Goal: Task Accomplishment & Management: Use online tool/utility

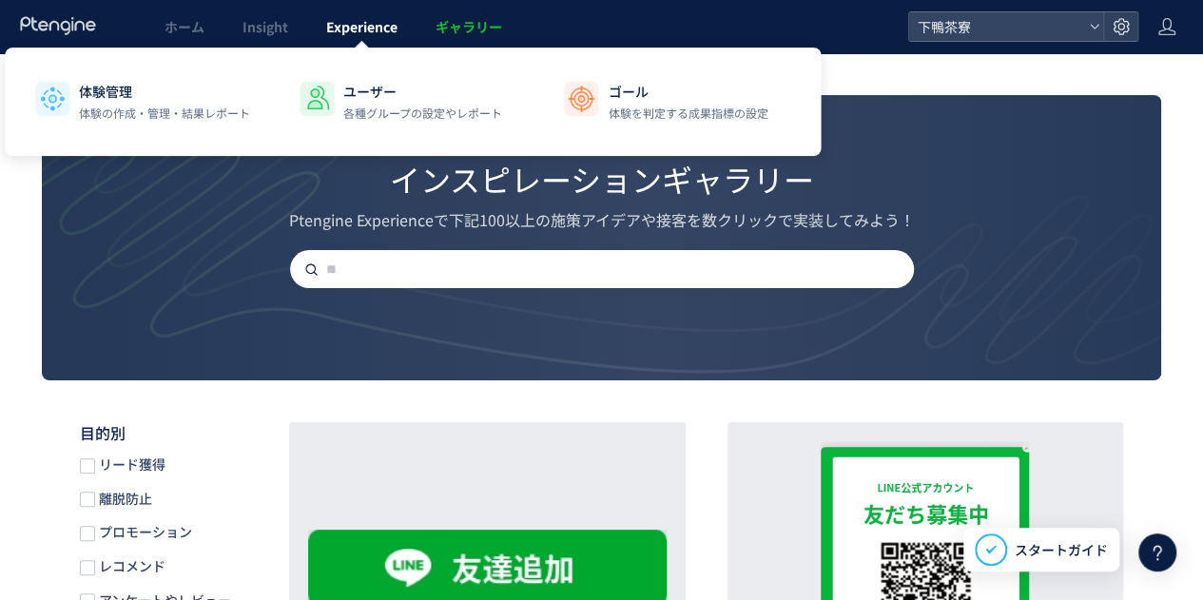
click at [384, 32] on span "Experience" at bounding box center [361, 26] width 71 height 19
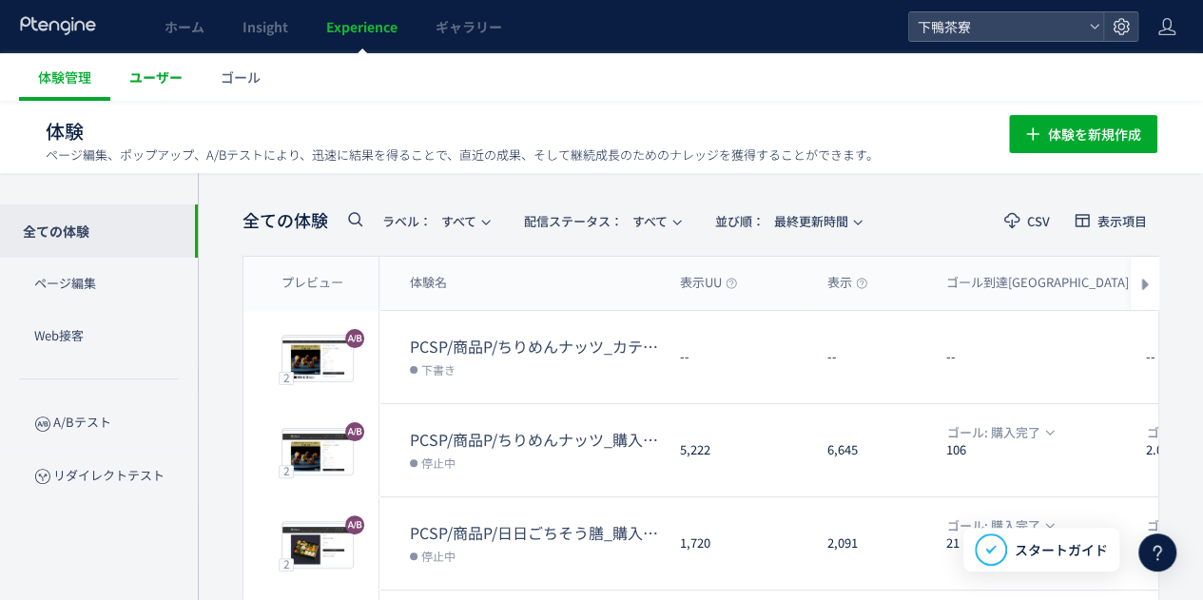
click at [137, 80] on span "ユーザー" at bounding box center [155, 77] width 53 height 19
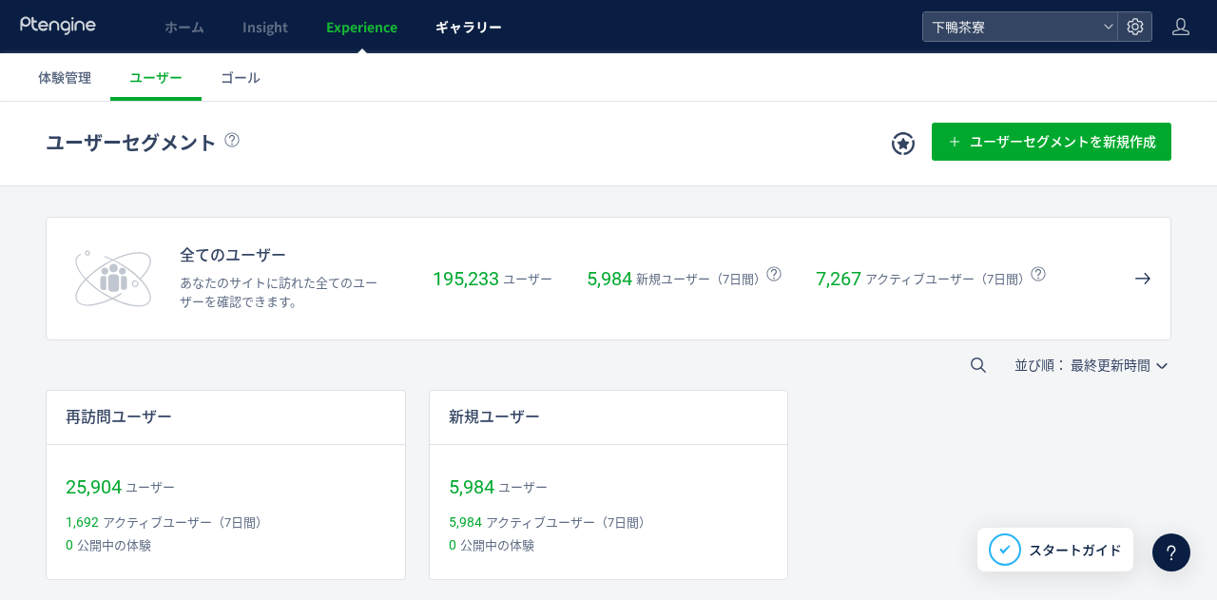
click at [440, 35] on span "ギャラリー" at bounding box center [469, 26] width 67 height 19
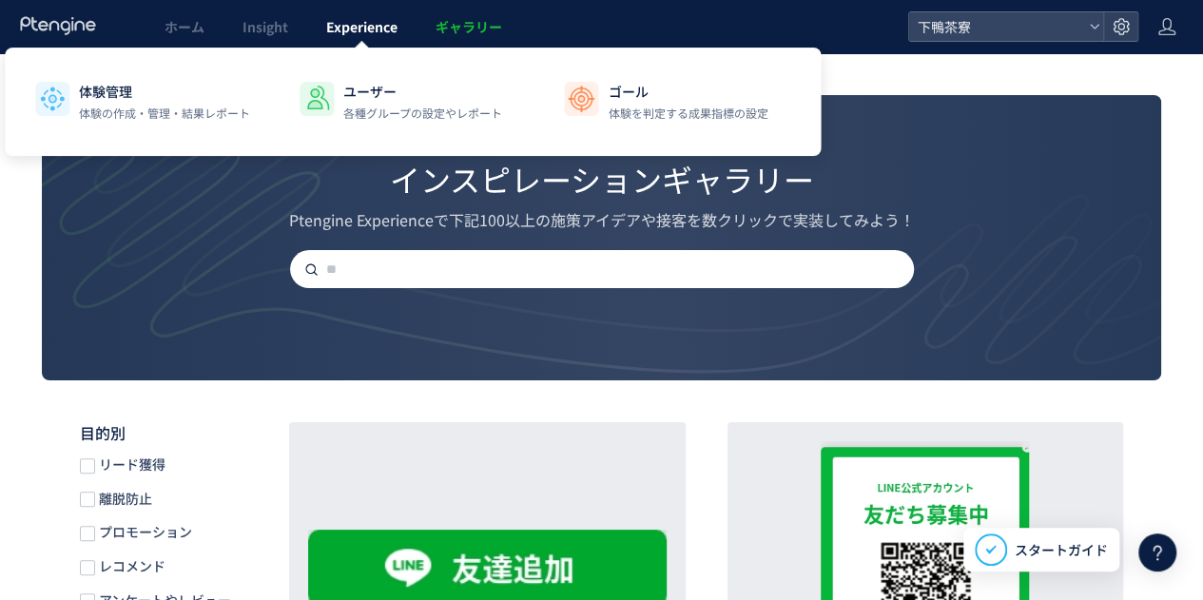
click at [349, 23] on span "Experience" at bounding box center [361, 26] width 71 height 19
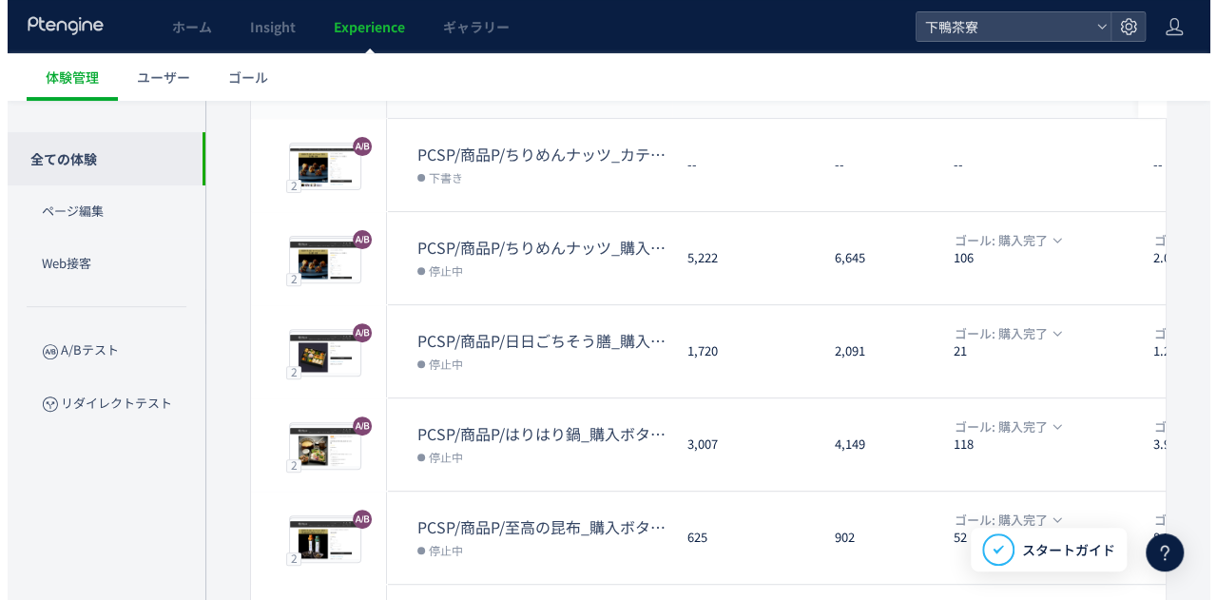
scroll to position [190, 0]
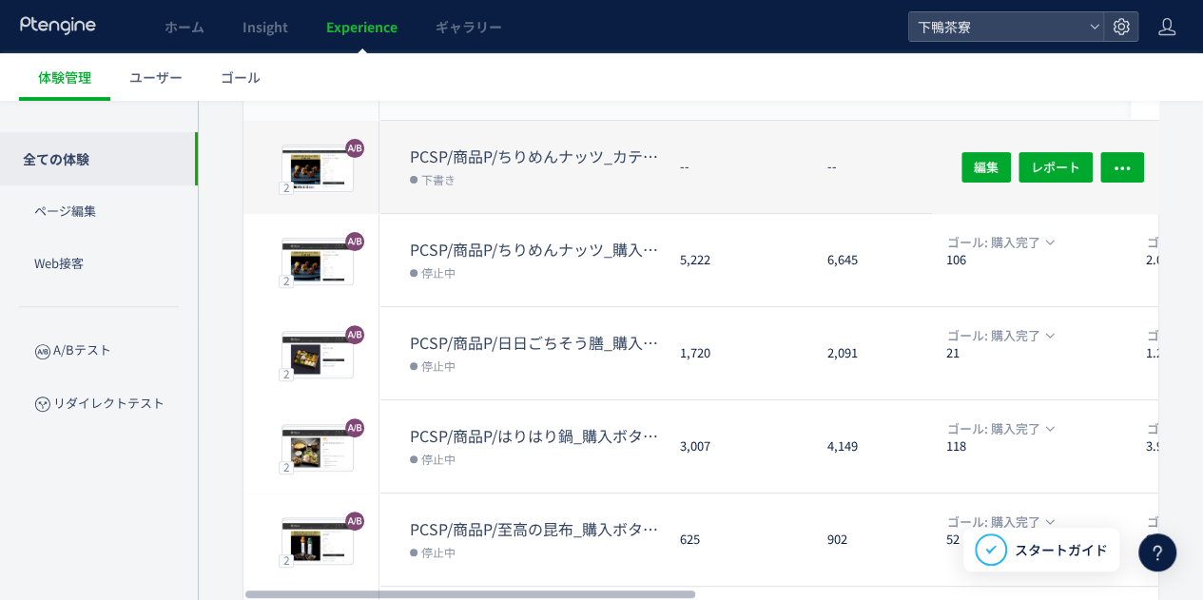
click at [484, 193] on dl "PCSP/商品P/ちりめんナッツ_カテゴリーエリア追加//ページ下部追加//20251003 下書き" at bounding box center [537, 179] width 255 height 68
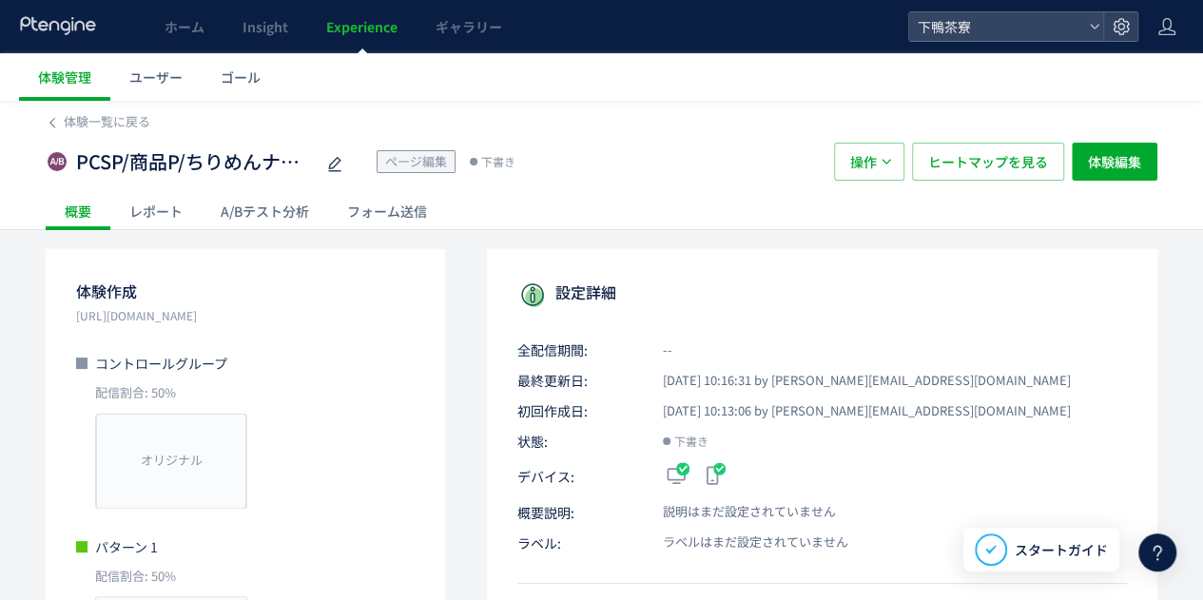
click at [262, 201] on div "A/Bテスト分析" at bounding box center [265, 211] width 126 height 38
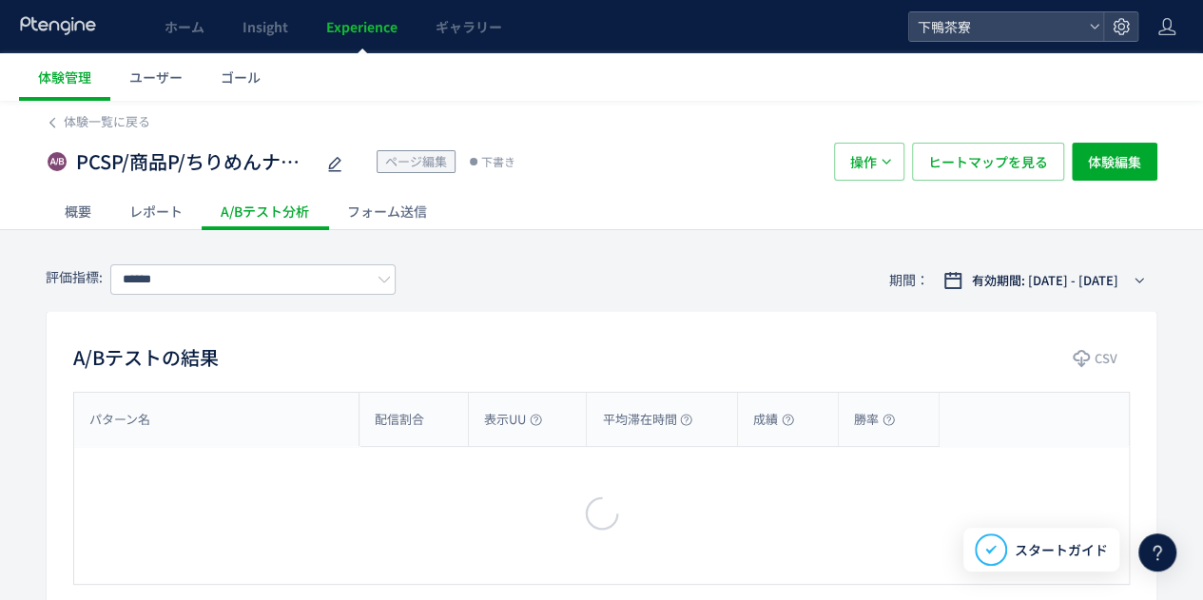
type input "****"
click at [175, 204] on div "レポート" at bounding box center [155, 211] width 91 height 38
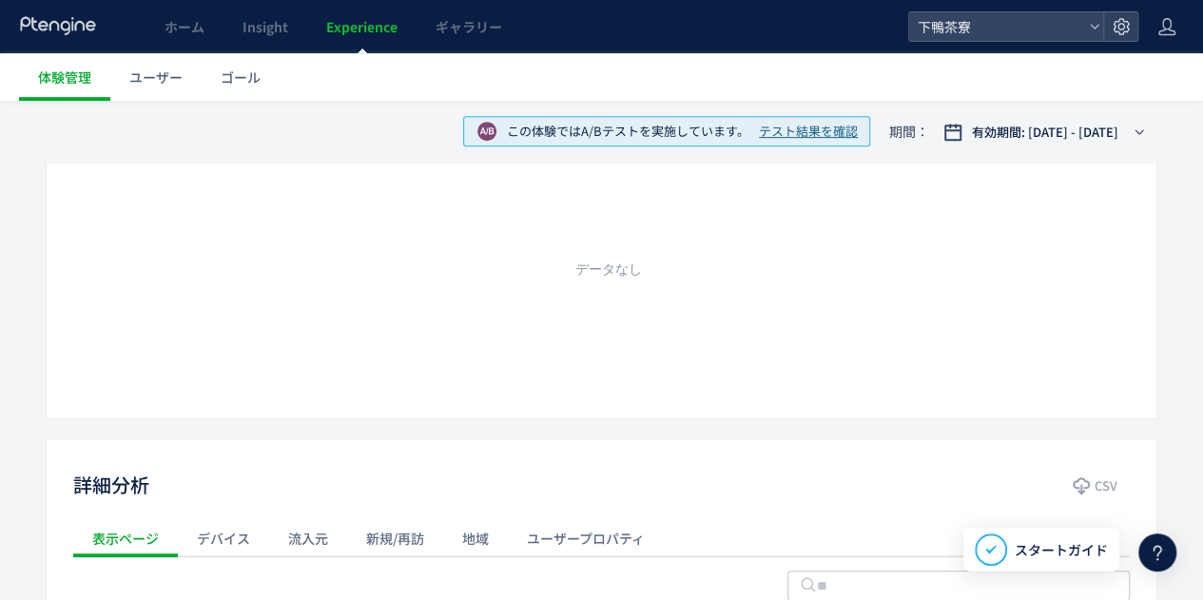
scroll to position [388, 0]
click at [818, 75] on ul "体験管理 ユーザー ゴール" at bounding box center [611, 77] width 1184 height 48
click at [165, 87] on link "ユーザー" at bounding box center [155, 77] width 91 height 48
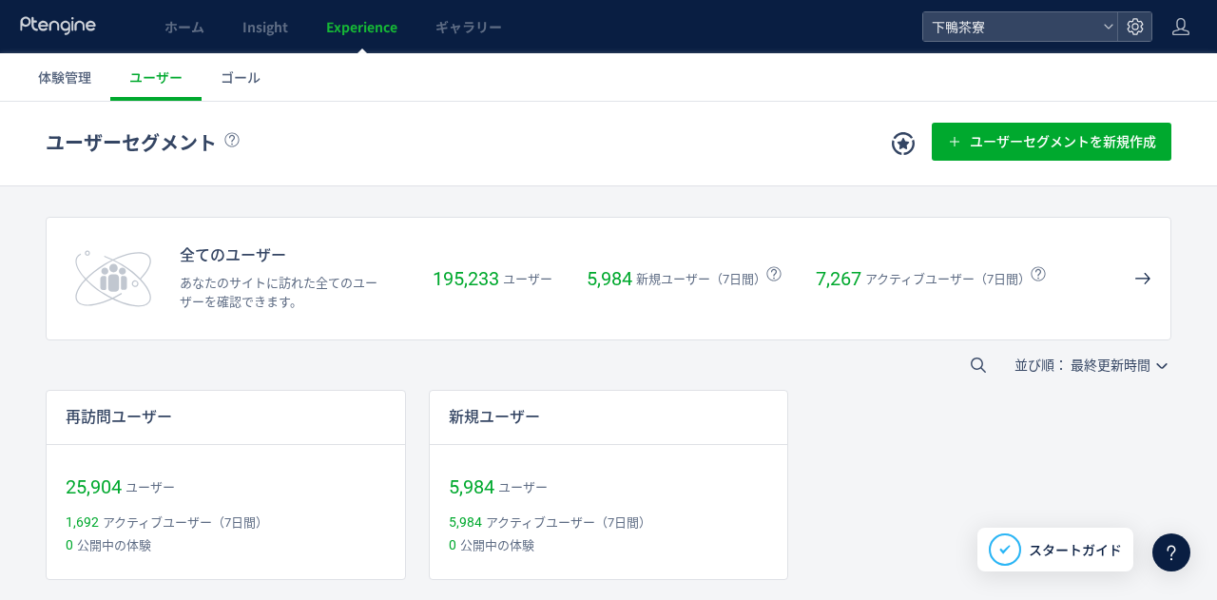
click at [51, 28] on icon at bounding box center [58, 25] width 79 height 19
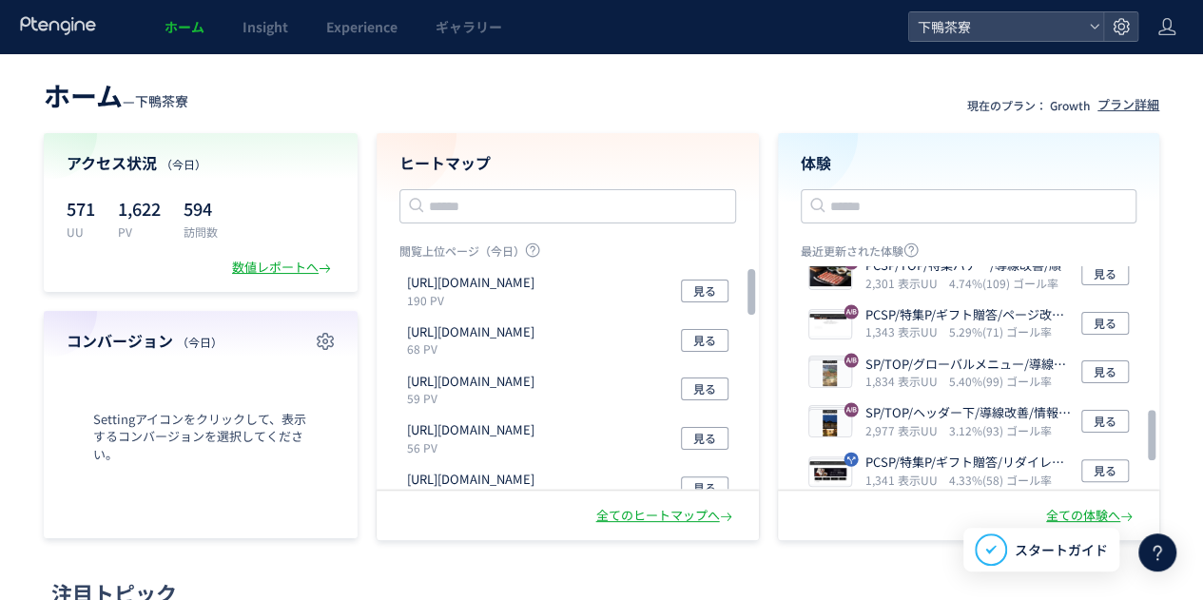
scroll to position [761, 0]
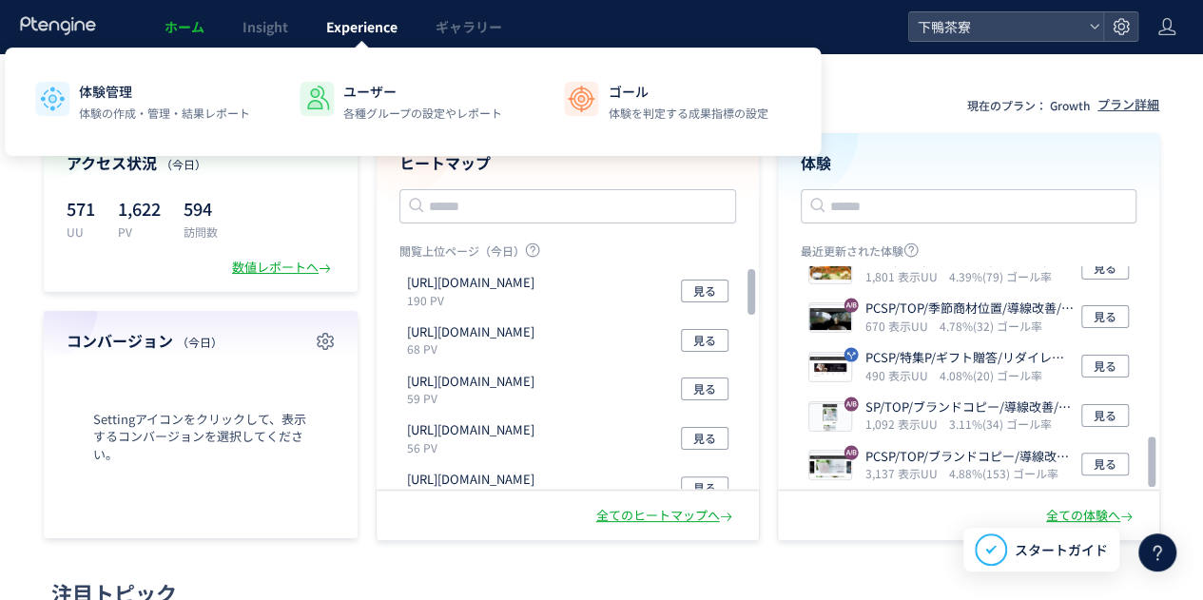
click at [365, 29] on span "Experience" at bounding box center [361, 26] width 71 height 19
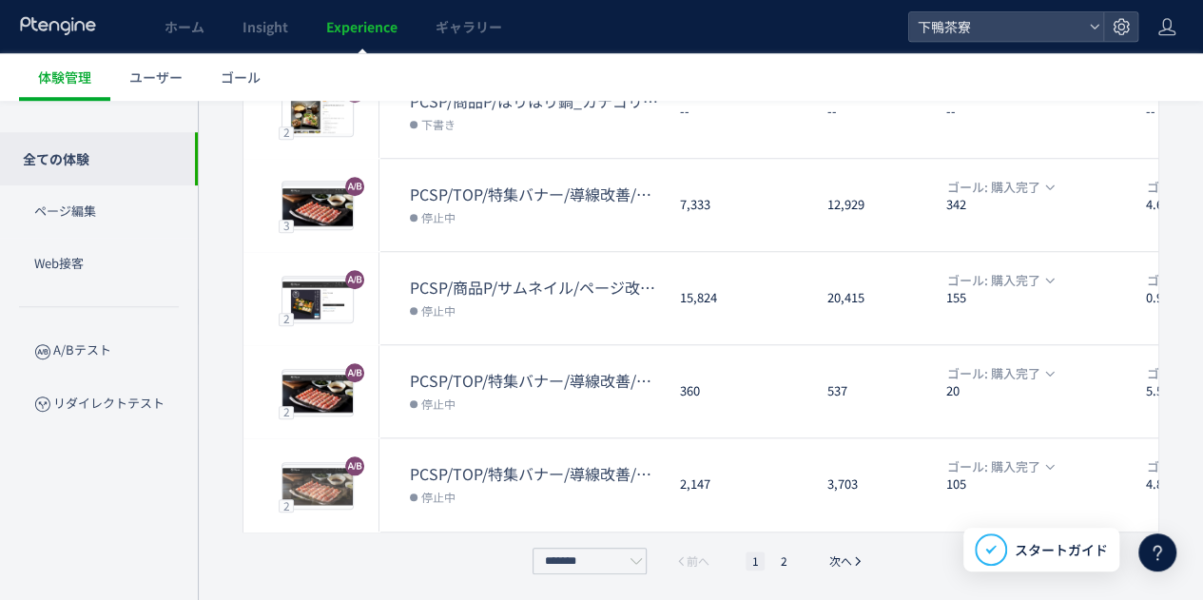
scroll to position [710, 0]
click at [784, 559] on li "2" at bounding box center [783, 562] width 19 height 19
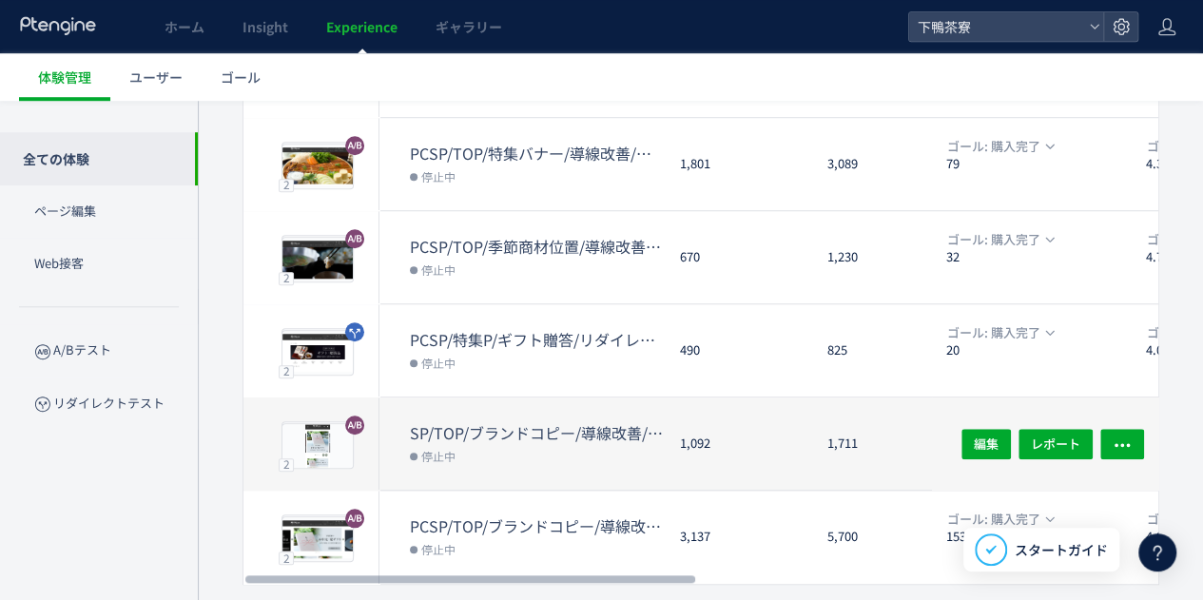
scroll to position [711, 0]
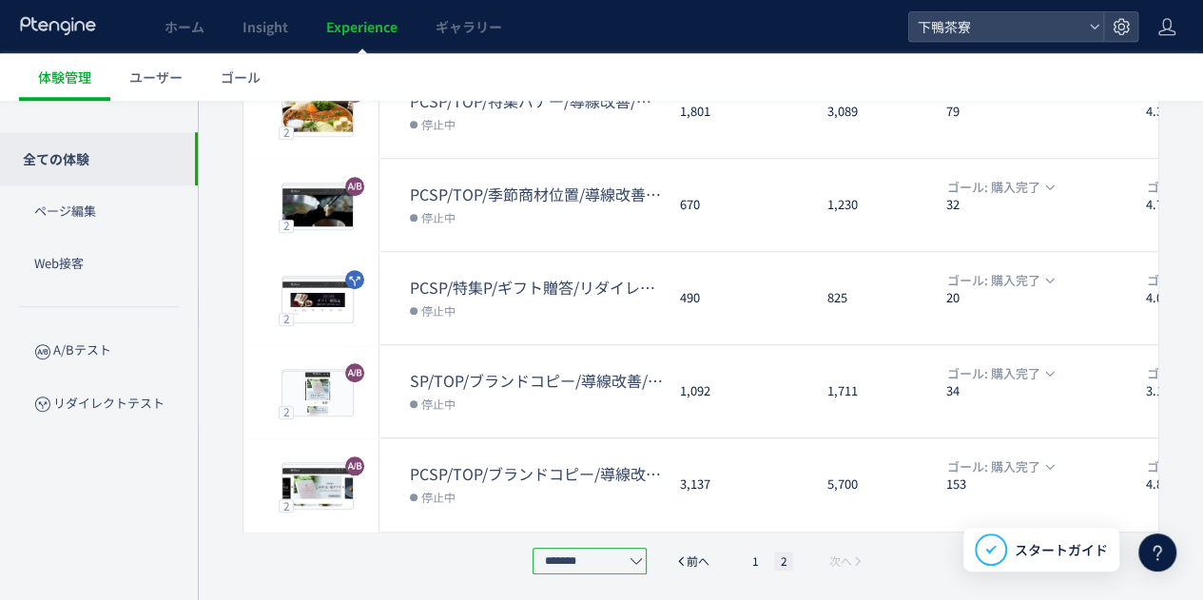
click at [606, 564] on input "*******" at bounding box center [590, 561] width 114 height 27
click at [597, 518] on span "30件/ページ" at bounding box center [589, 510] width 73 height 19
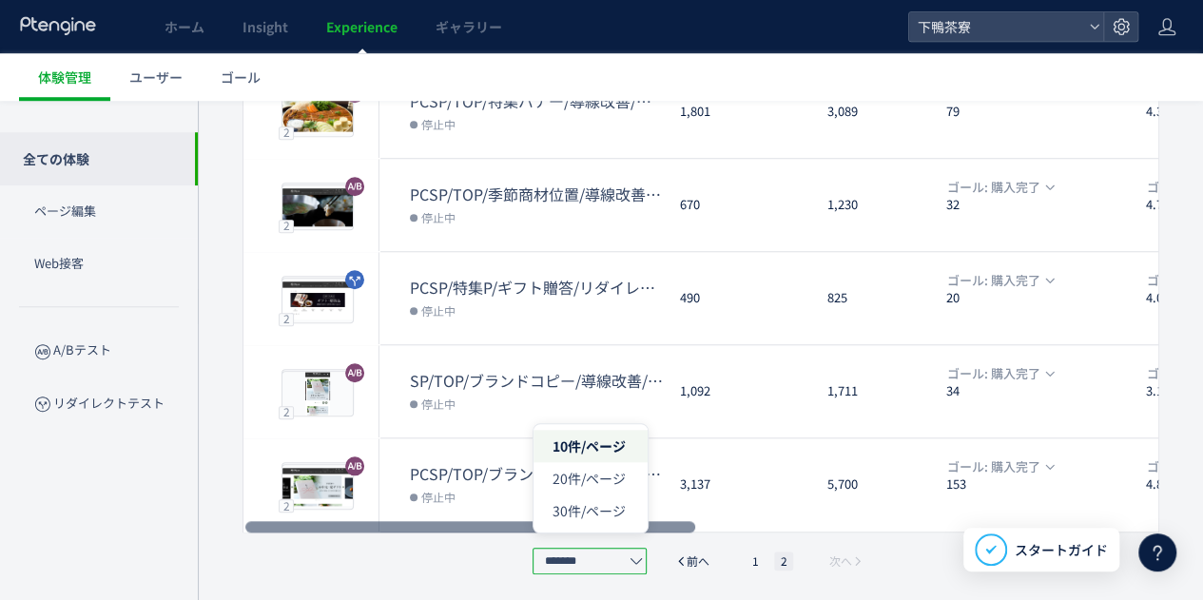
type input "*******"
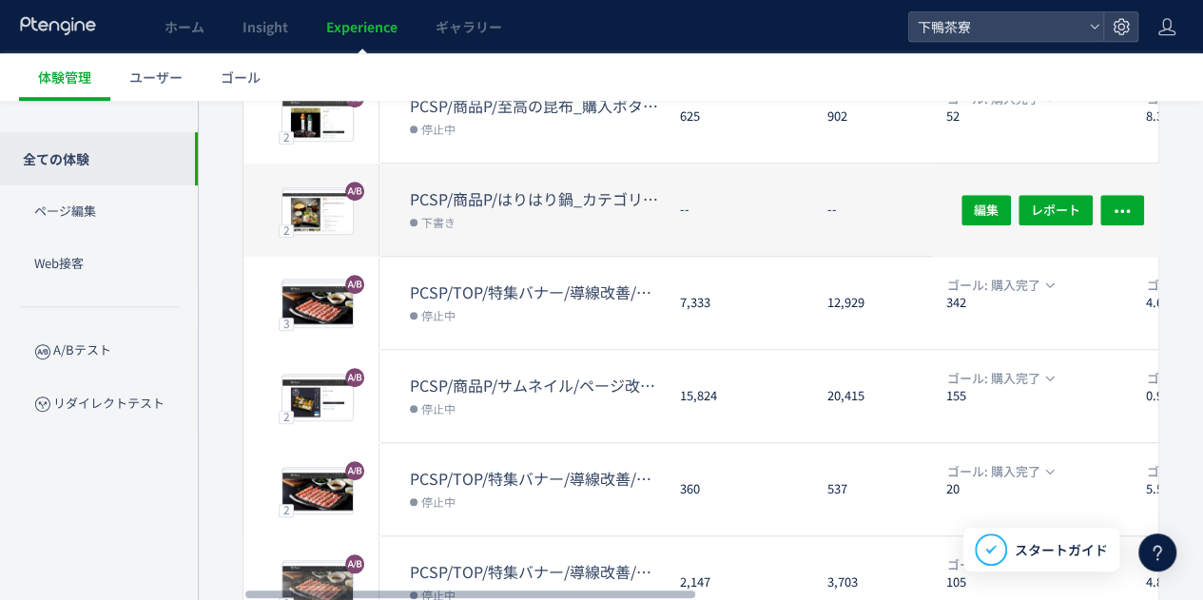
scroll to position [609, 0]
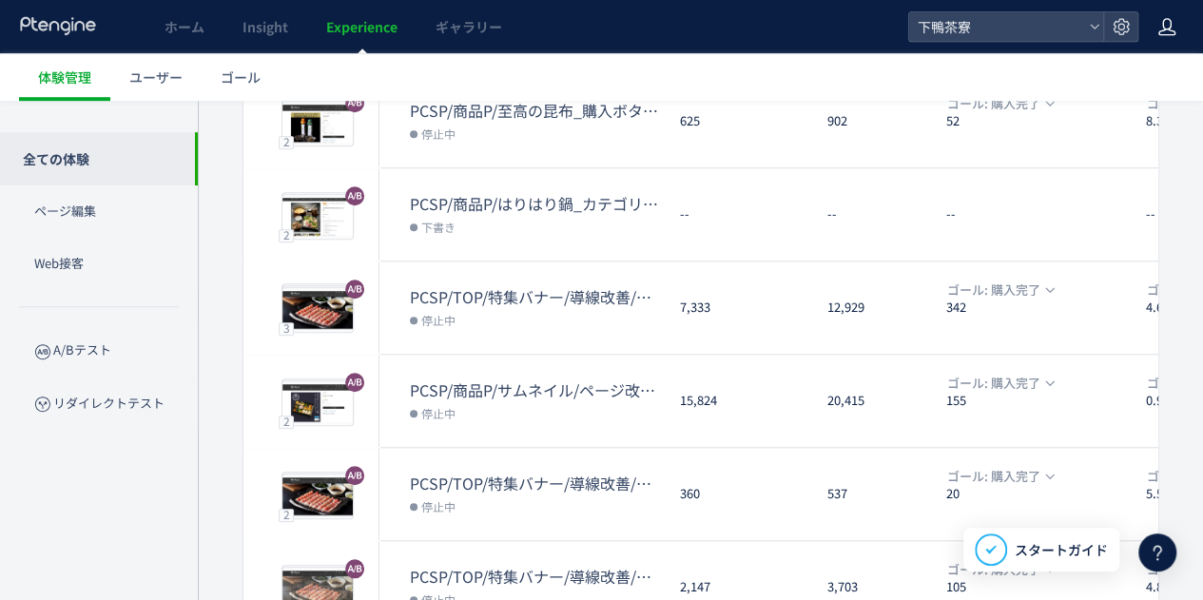
click at [1172, 30] on use at bounding box center [1166, 26] width 17 height 17
click at [820, 12] on div "ホーム Insight Experience ギャラリー" at bounding box center [454, 26] width 908 height 53
click at [964, 18] on span "下鴨茶寮" at bounding box center [996, 26] width 169 height 29
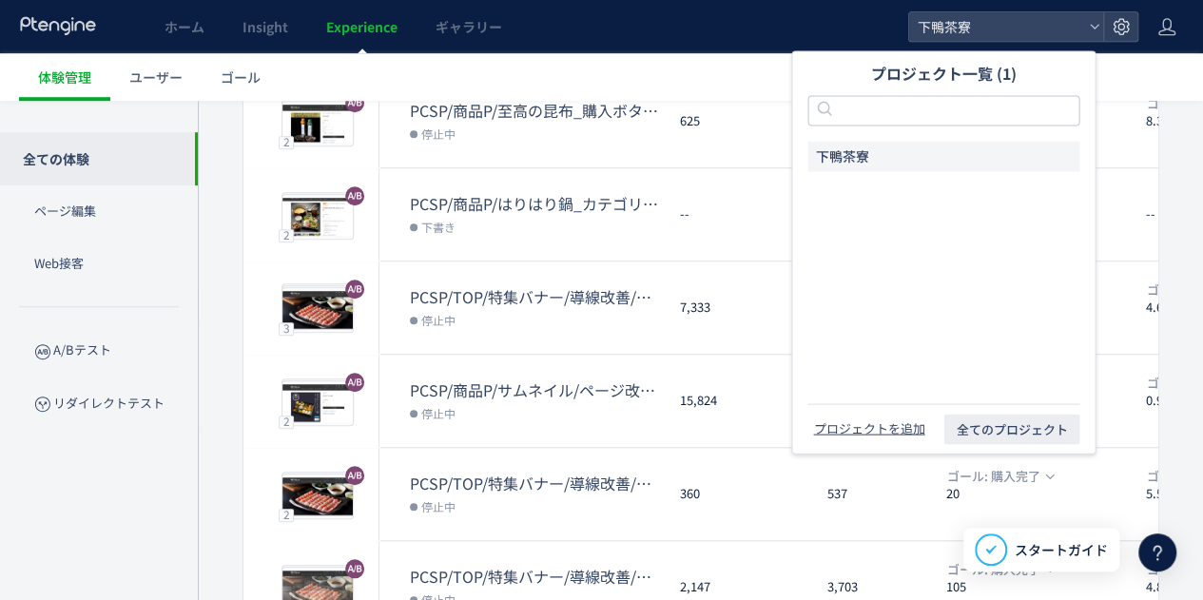
click at [793, 20] on div "ホーム Insight Experience ギャラリー" at bounding box center [454, 26] width 908 height 53
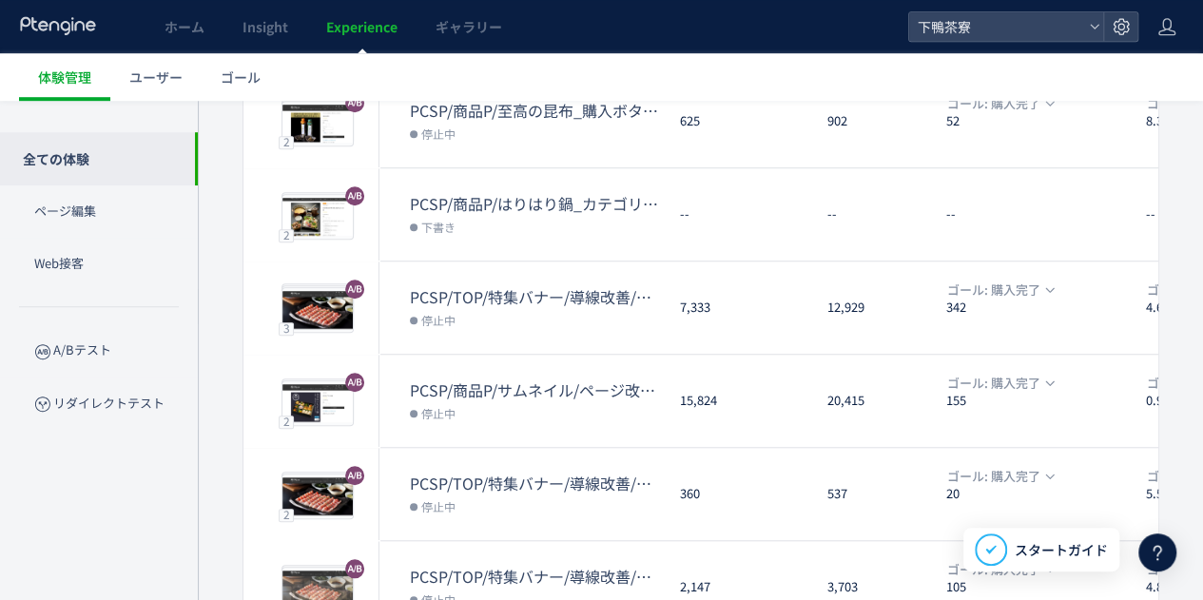
click at [226, 172] on div "全ての体験 ラベル： すべて 配信ステータス​： すべて 並び順： 最終更新時間 CSV 表示項目 プレビュー 体験名 表示UU 表示 ゴール到達UU ゴール…" at bounding box center [700, 600] width 1005 height 2073
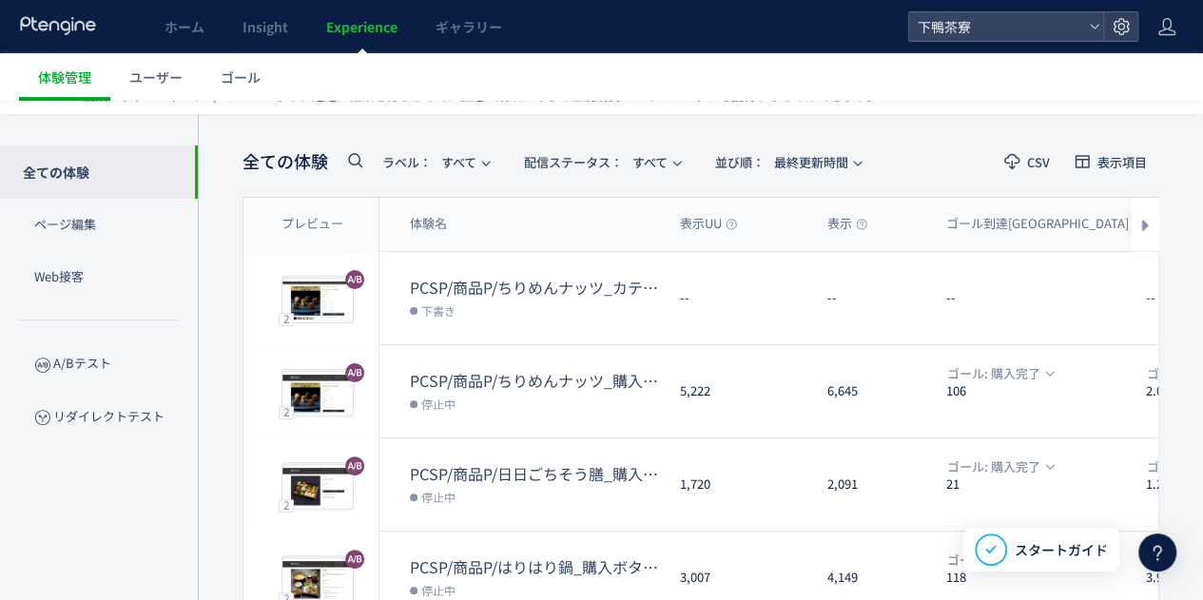
scroll to position [0, 0]
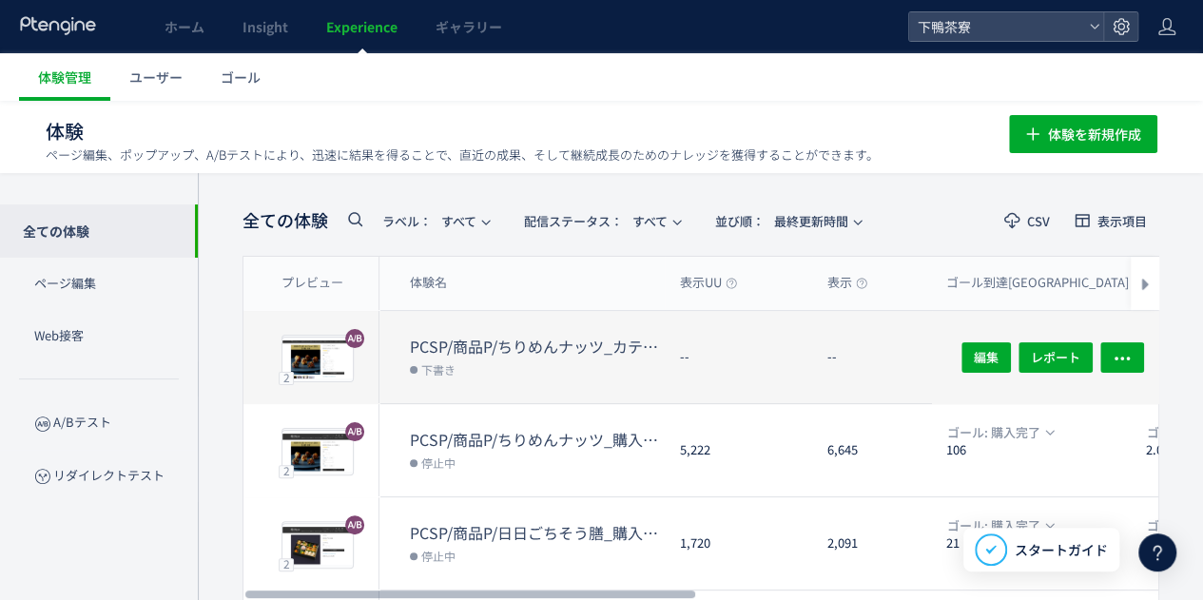
click at [485, 385] on dl "PCSP/商品P/ちりめんナッツ_カテゴリーエリア追加//ページ下部追加//20251003 下書き" at bounding box center [537, 370] width 255 height 68
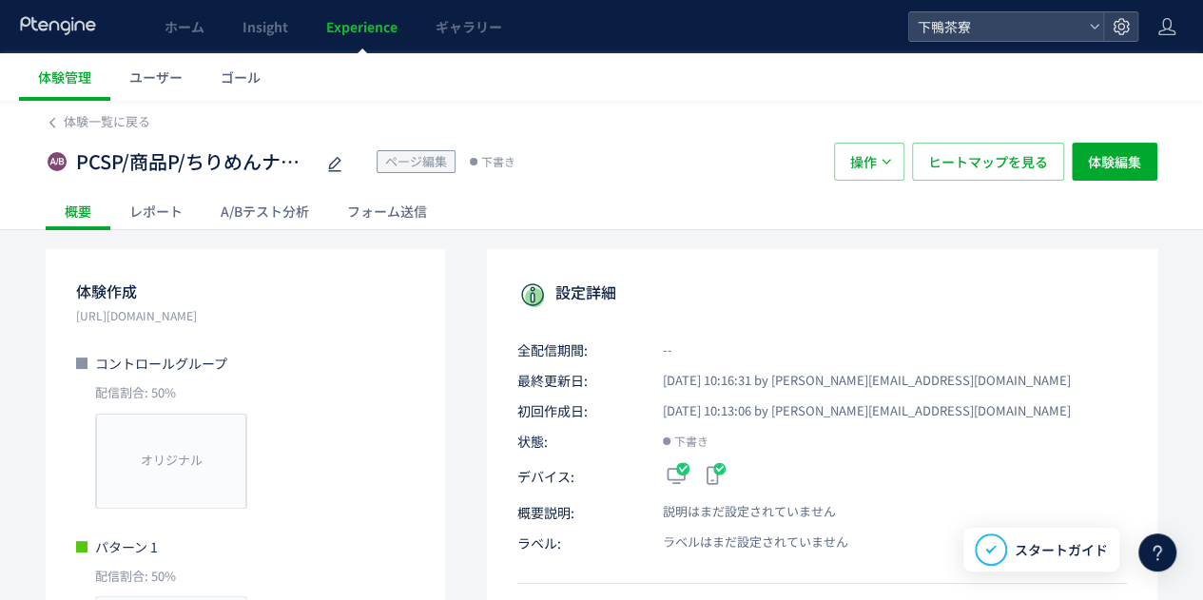
click at [143, 207] on div "レポート" at bounding box center [155, 211] width 91 height 38
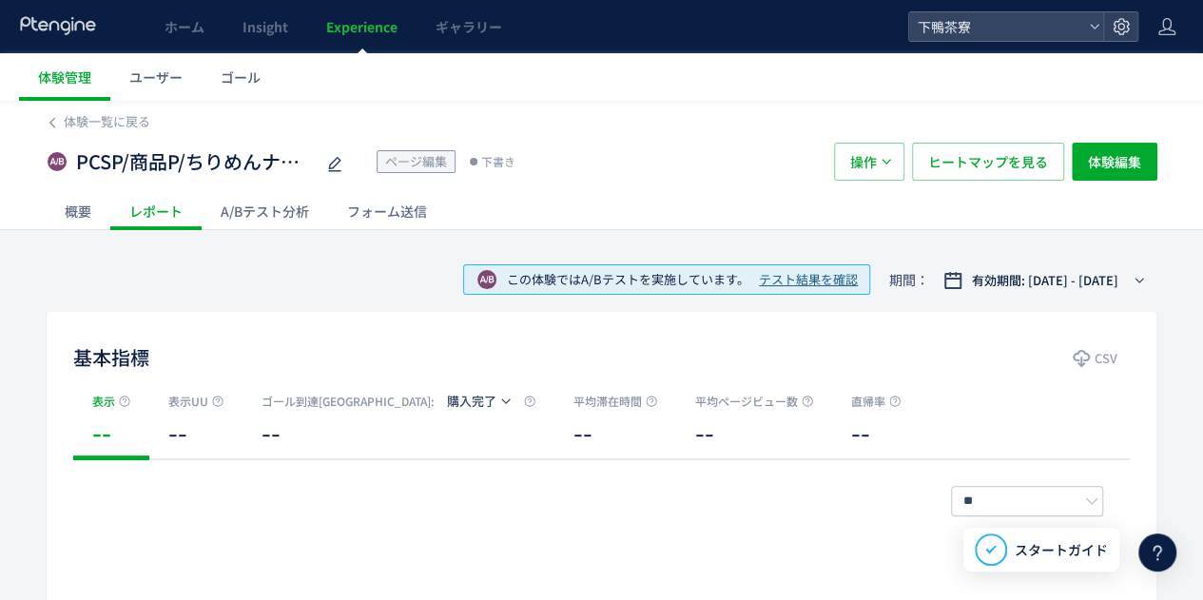
click at [233, 218] on div "A/Bテスト分析" at bounding box center [265, 211] width 126 height 38
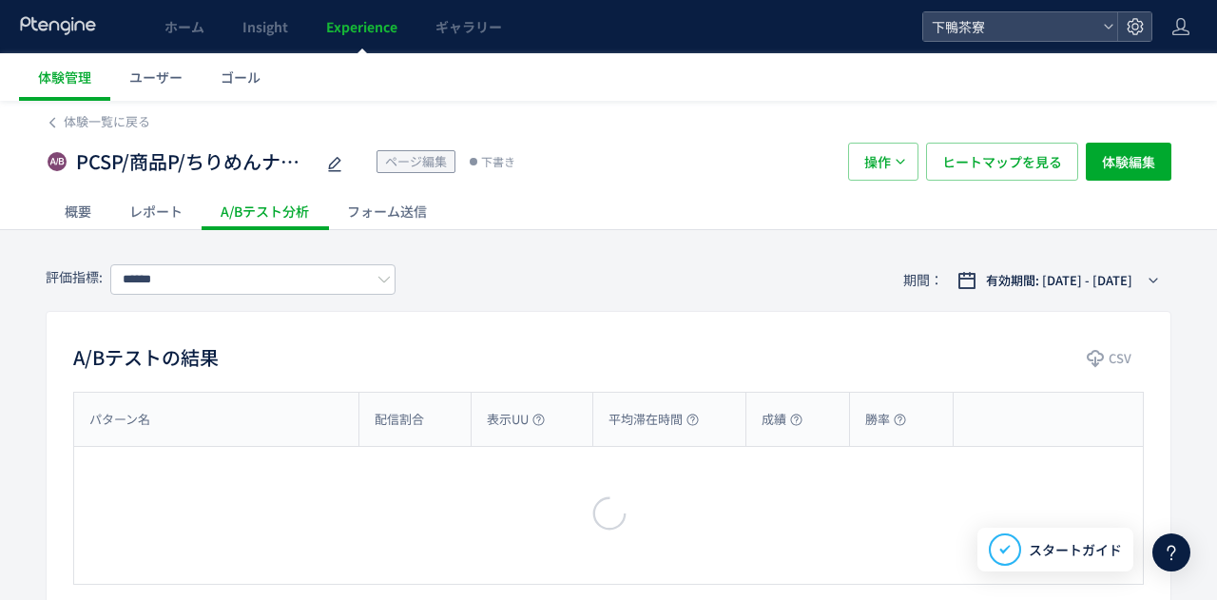
type input "****"
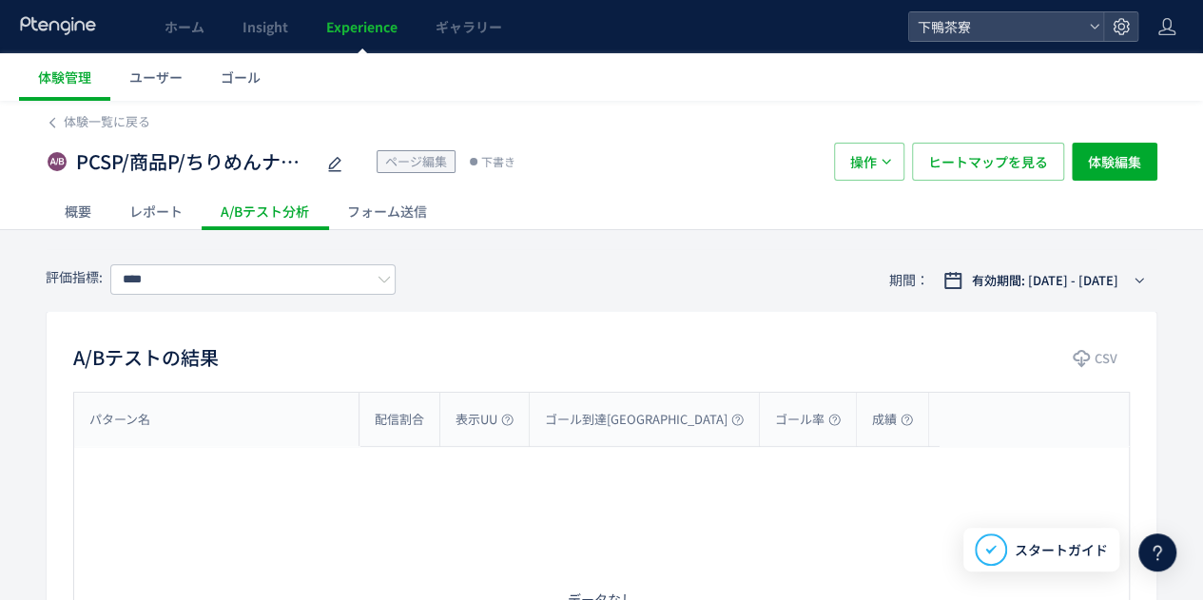
click at [399, 216] on div "フォーム送信" at bounding box center [387, 211] width 118 height 38
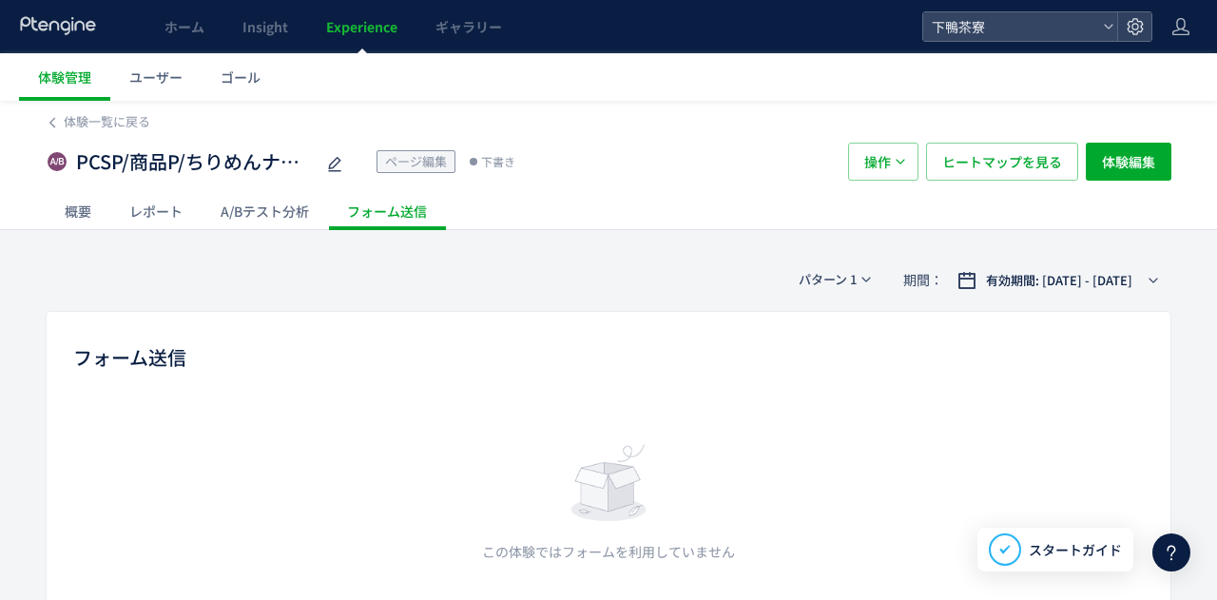
click at [239, 212] on div at bounding box center [608, 300] width 1217 height 600
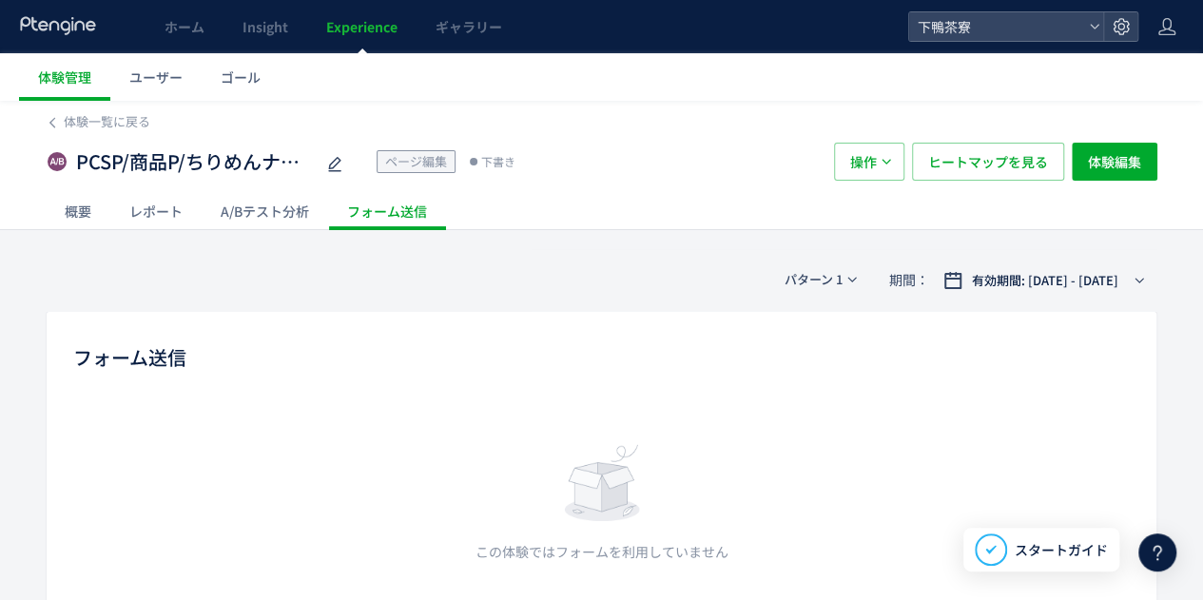
click at [145, 201] on div "レポート" at bounding box center [155, 211] width 91 height 38
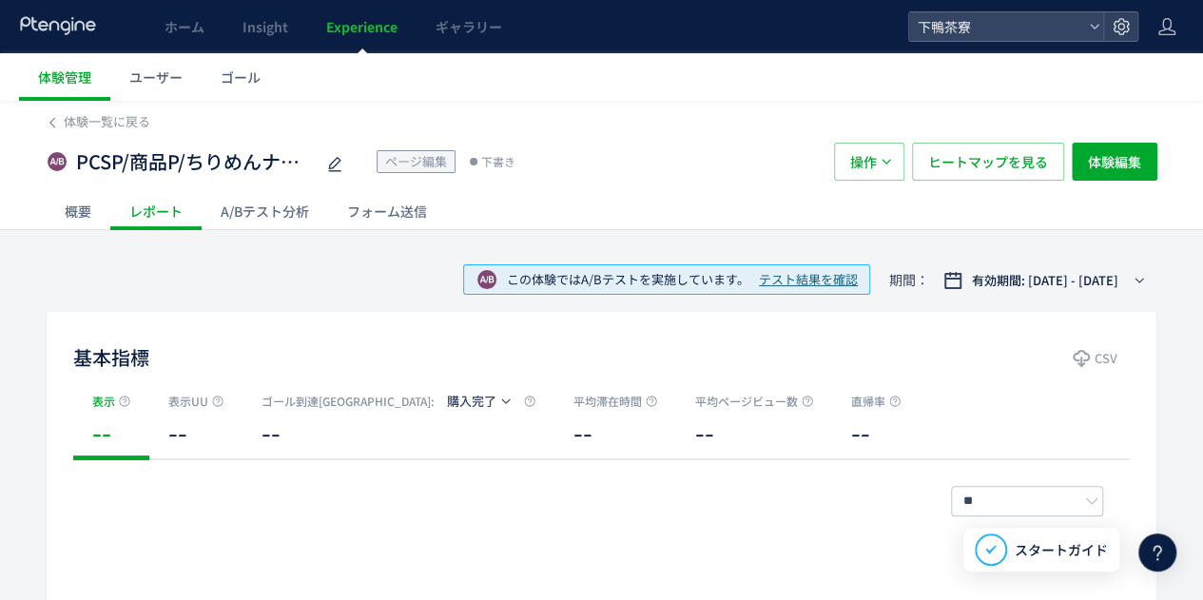
click at [79, 204] on div "概要" at bounding box center [78, 211] width 65 height 38
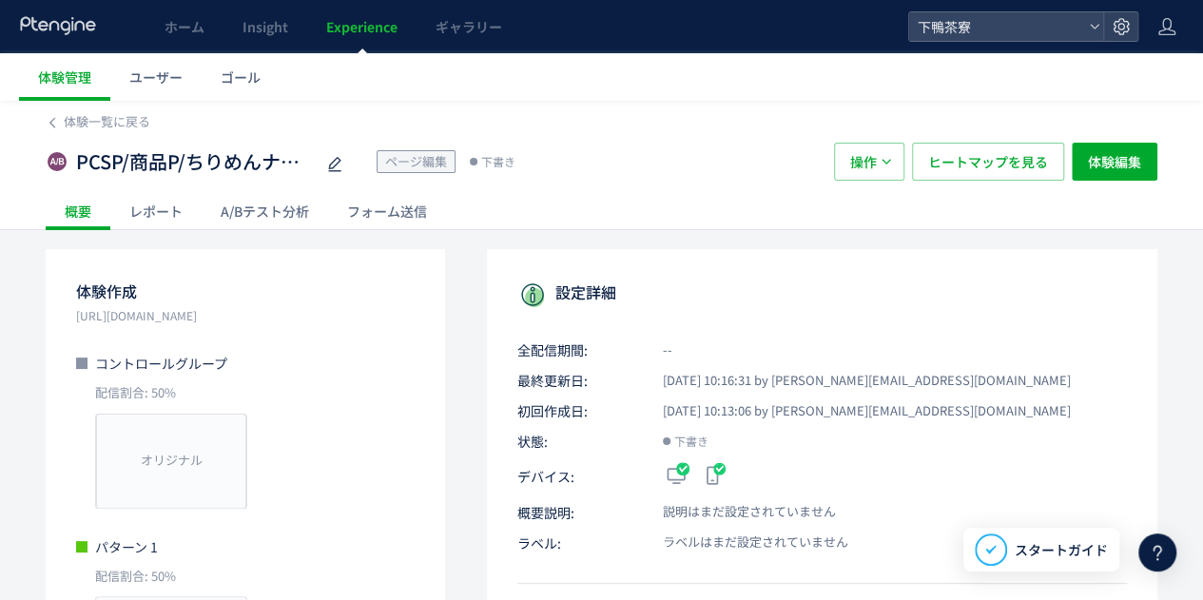
click at [155, 204] on div "レポート" at bounding box center [155, 211] width 91 height 38
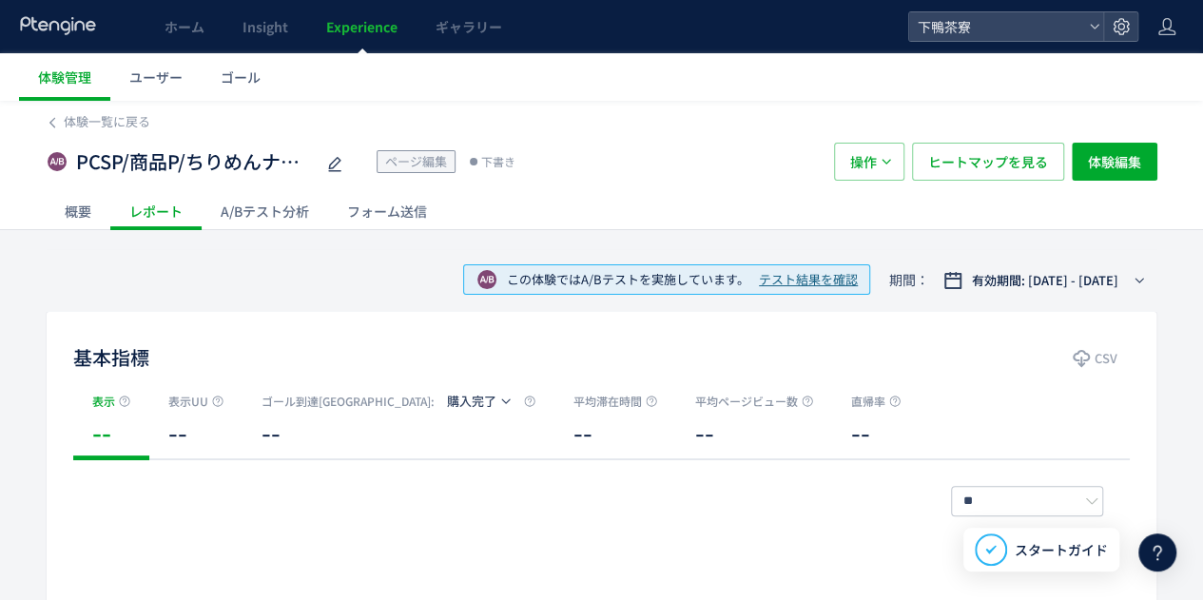
click at [93, 214] on div "概要" at bounding box center [78, 211] width 65 height 38
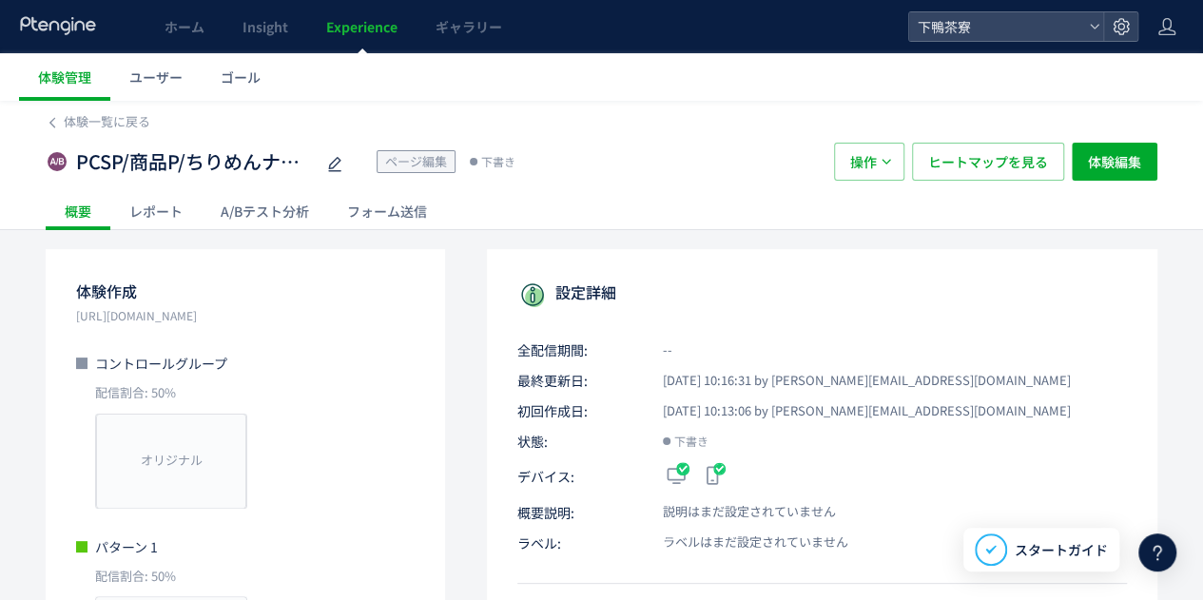
click at [146, 214] on div "レポート" at bounding box center [155, 211] width 91 height 38
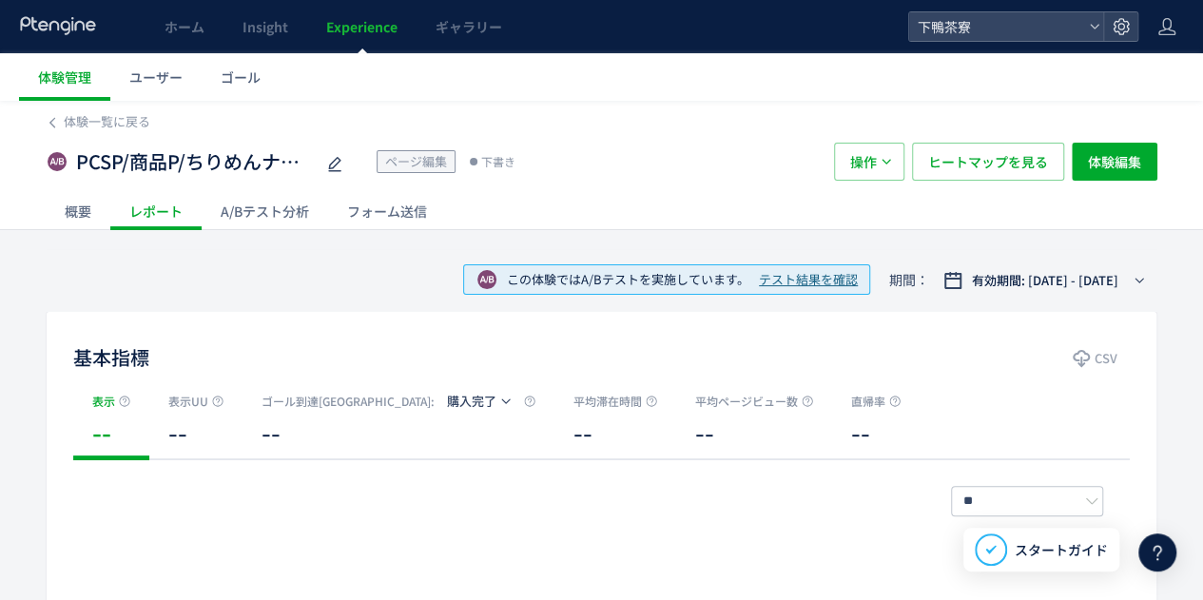
click at [240, 220] on div "A/Bテスト分析" at bounding box center [265, 211] width 126 height 38
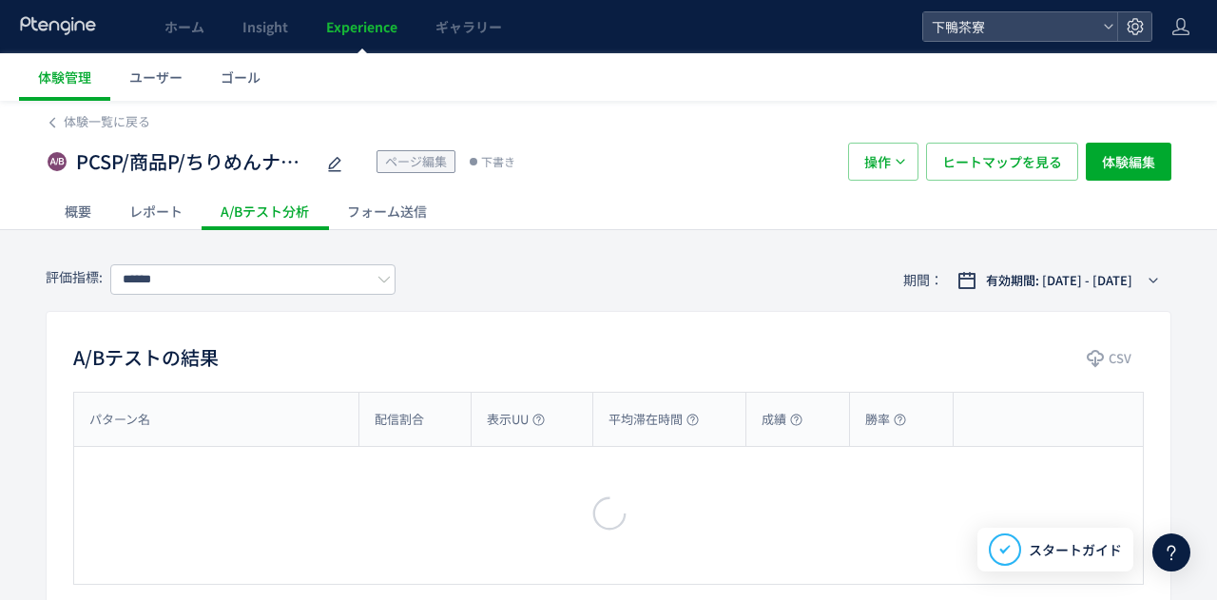
type input "****"
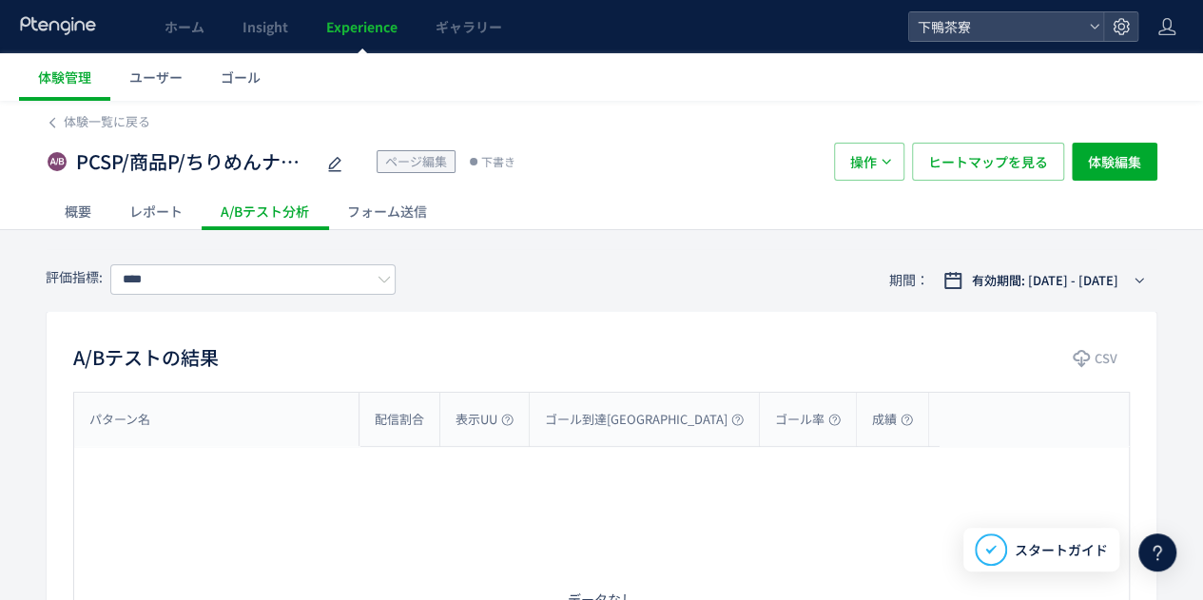
click at [373, 208] on div "フォーム送信" at bounding box center [387, 211] width 118 height 38
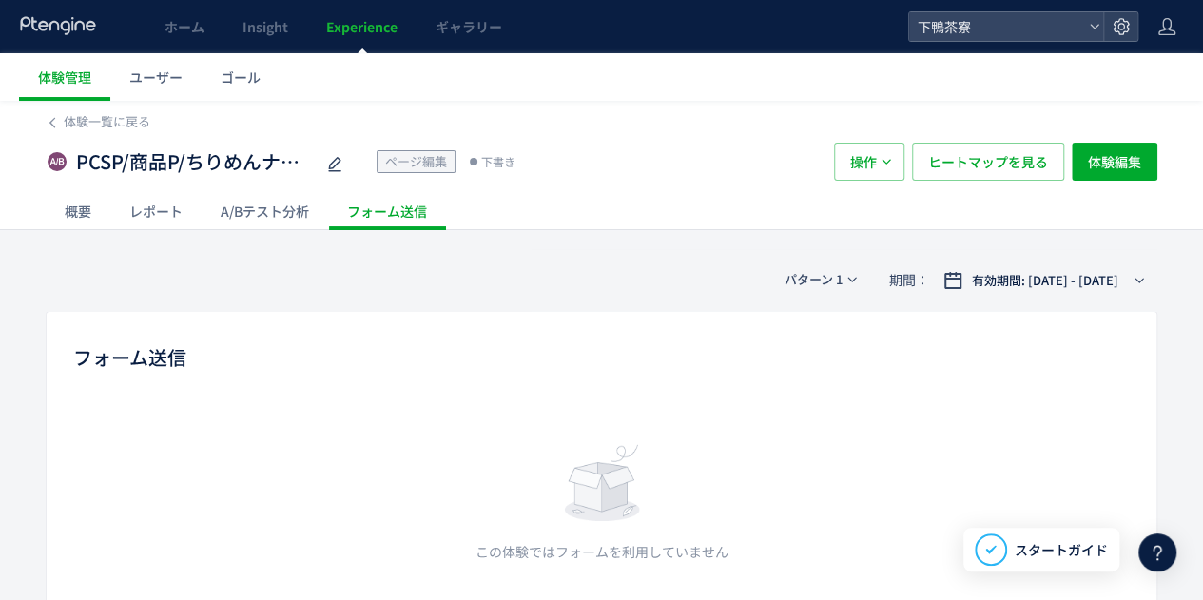
click at [260, 214] on div "A/Bテスト分析" at bounding box center [265, 211] width 126 height 38
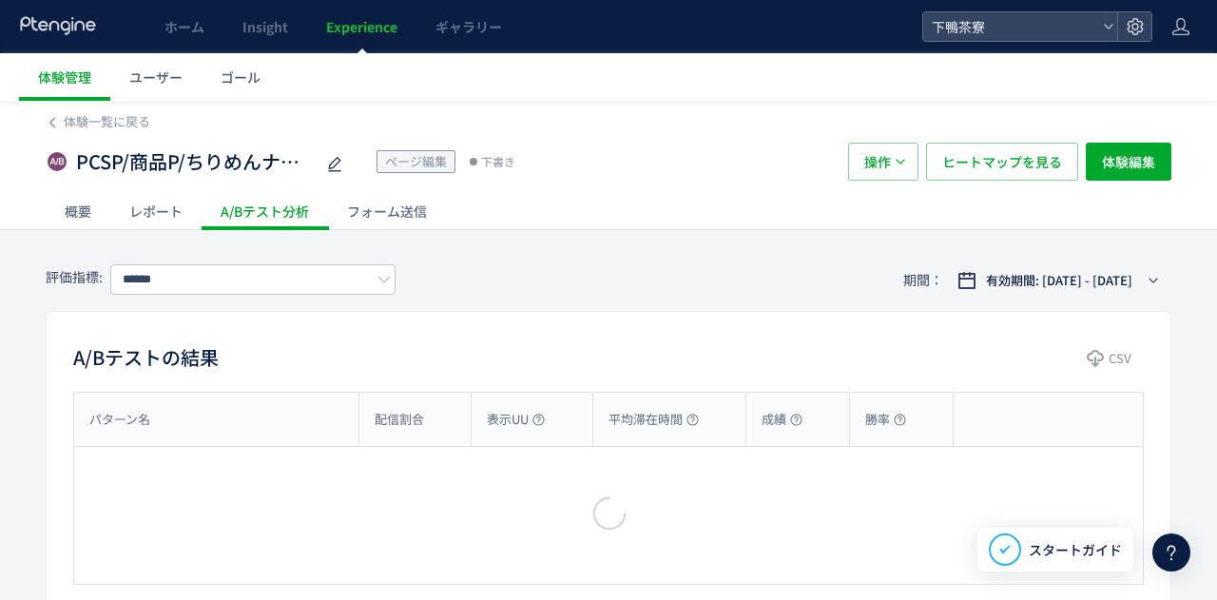
type input "****"
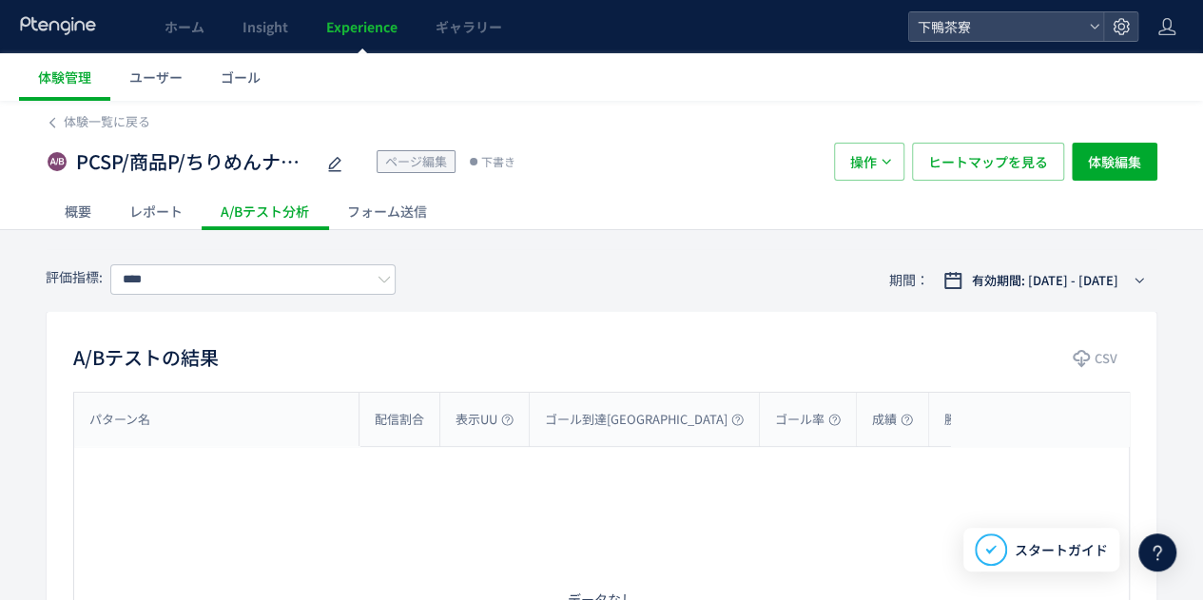
click at [150, 201] on div "レポート" at bounding box center [155, 211] width 91 height 38
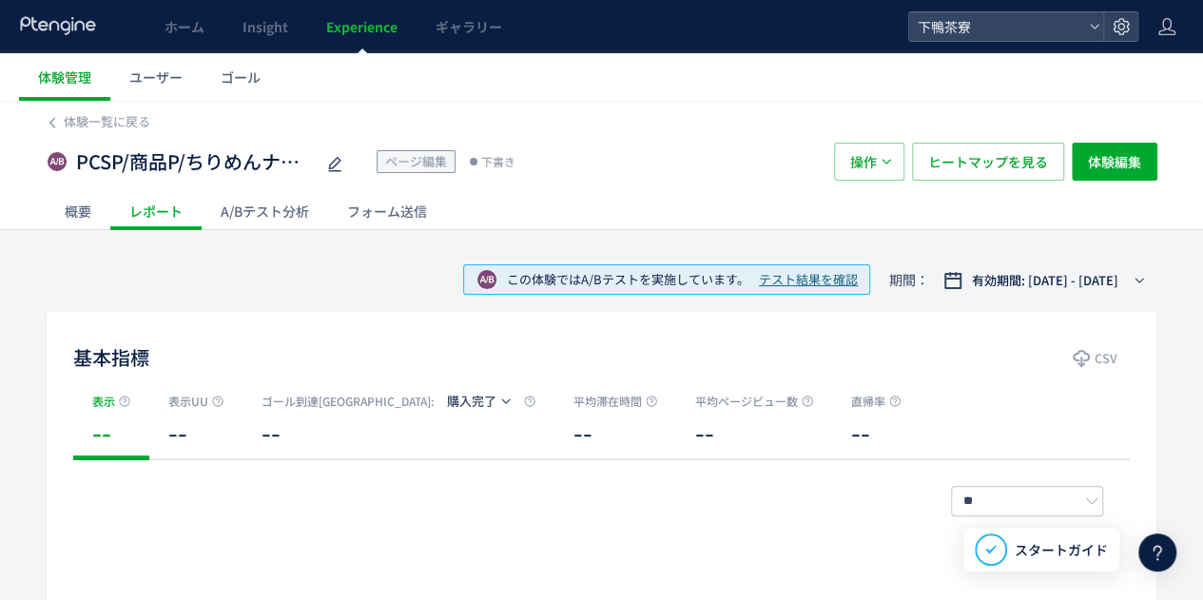
click at [75, 206] on div "概要" at bounding box center [78, 211] width 65 height 38
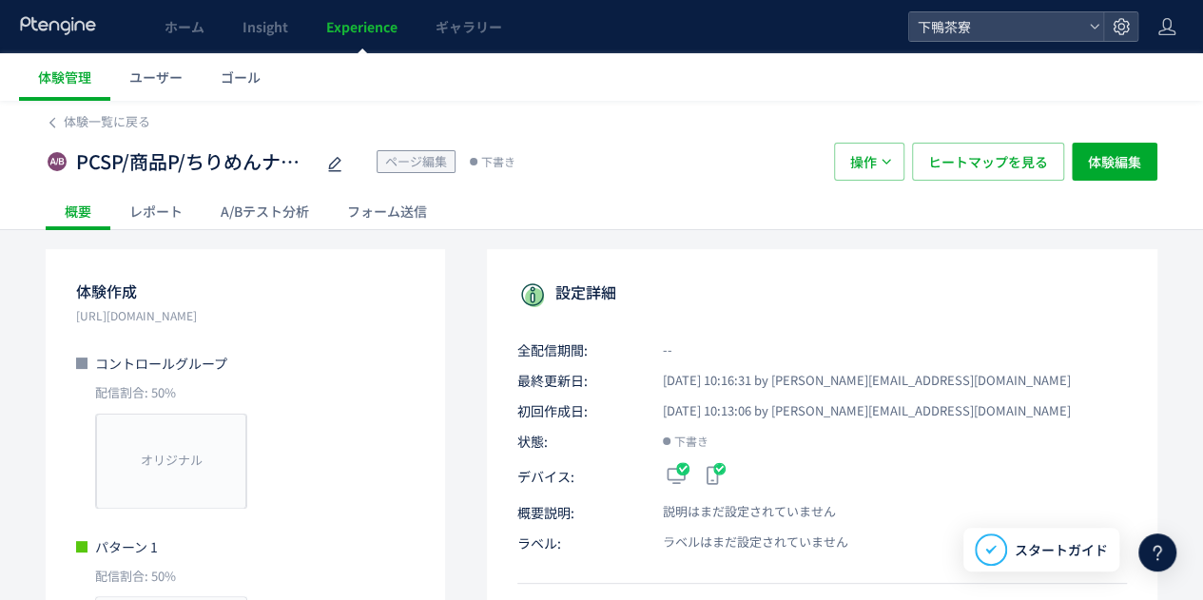
click at [152, 216] on div "レポート" at bounding box center [155, 211] width 91 height 38
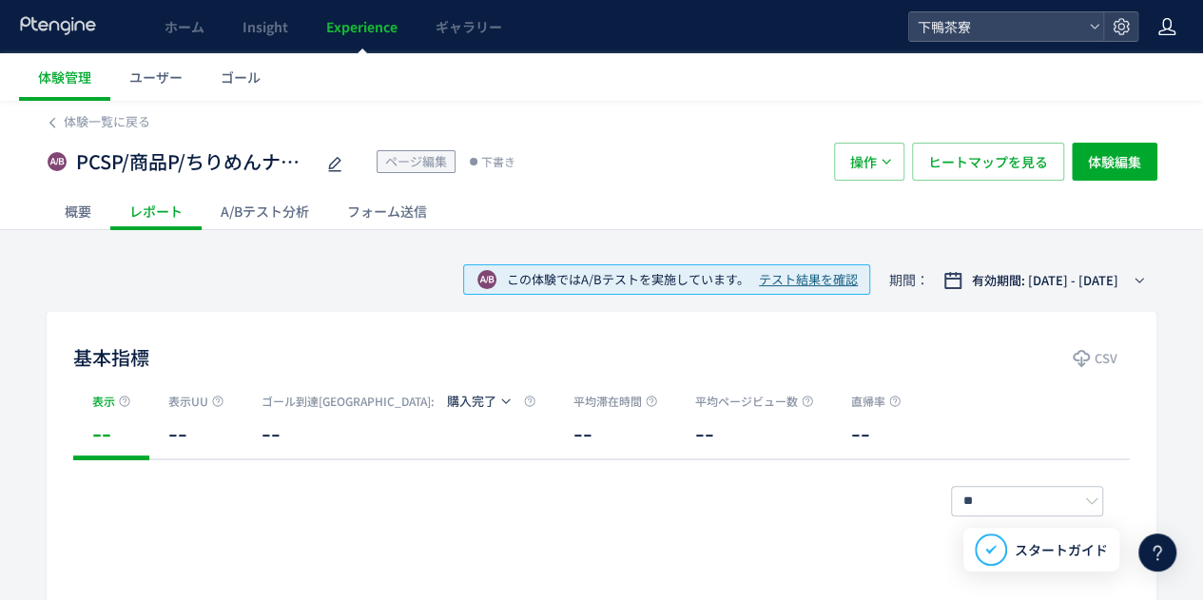
click at [1167, 25] on icon at bounding box center [1166, 26] width 19 height 19
click at [1122, 33] on use at bounding box center [1121, 26] width 16 height 16
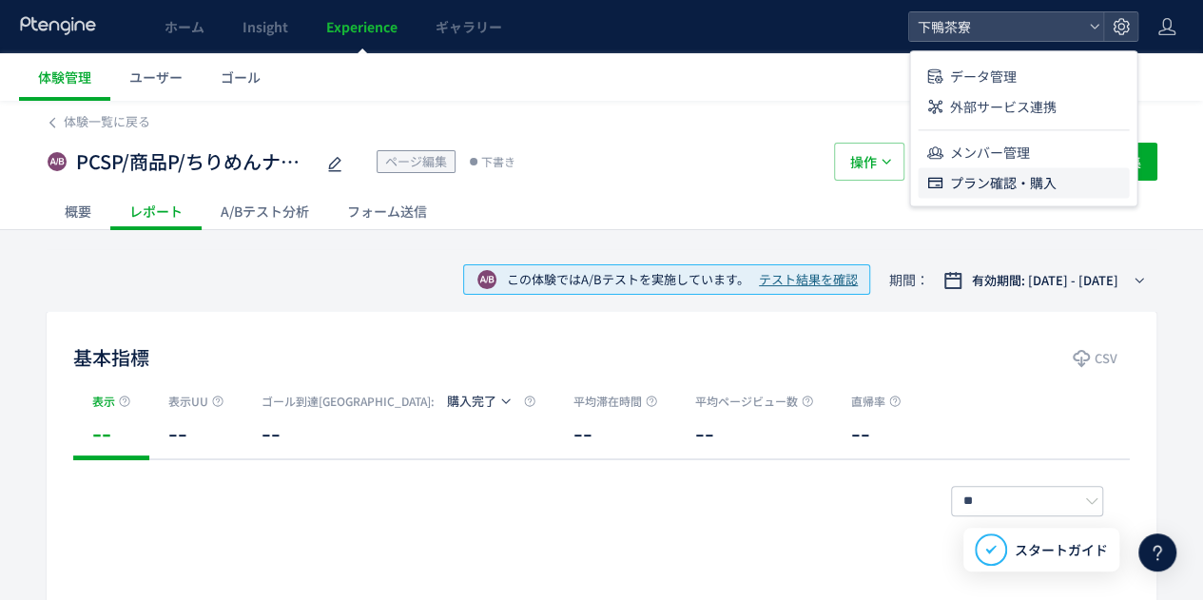
click at [1006, 191] on span "プラン確認・購入" at bounding box center [1002, 182] width 107 height 30
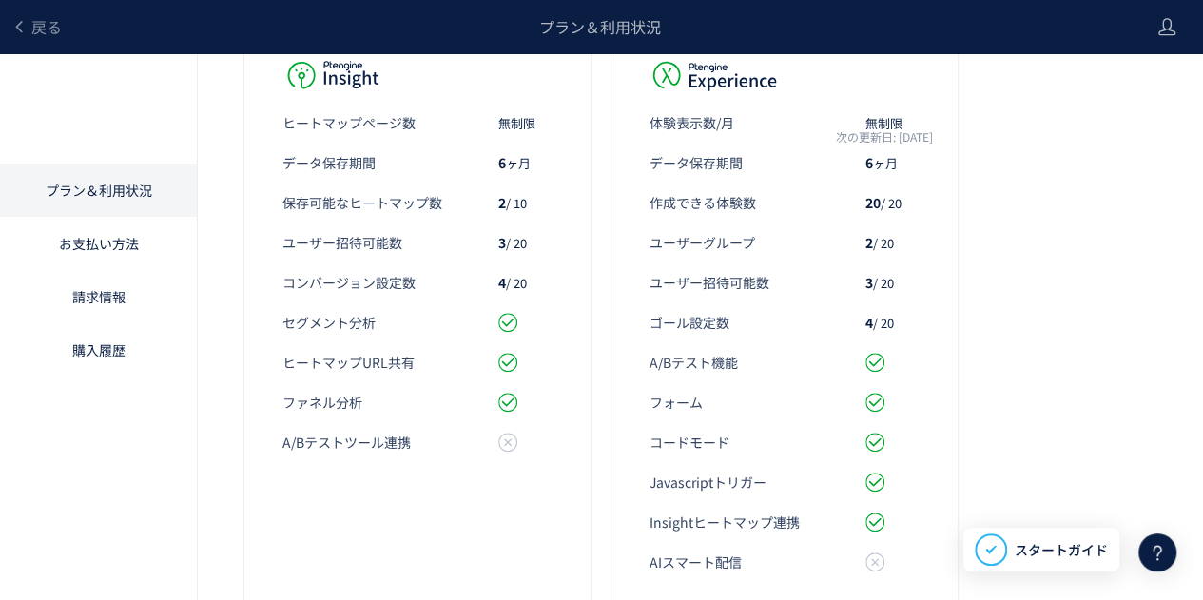
scroll to position [660, 0]
click at [206, 208] on div "プラン＆利用状況 お問い合わせ プロジェクト： 下鴨茶寮 (プロジェクト ID: 2f8ms7lu) プラン： Bundle, Growth プラン - 20…" at bounding box center [601, 44] width 1203 height 1303
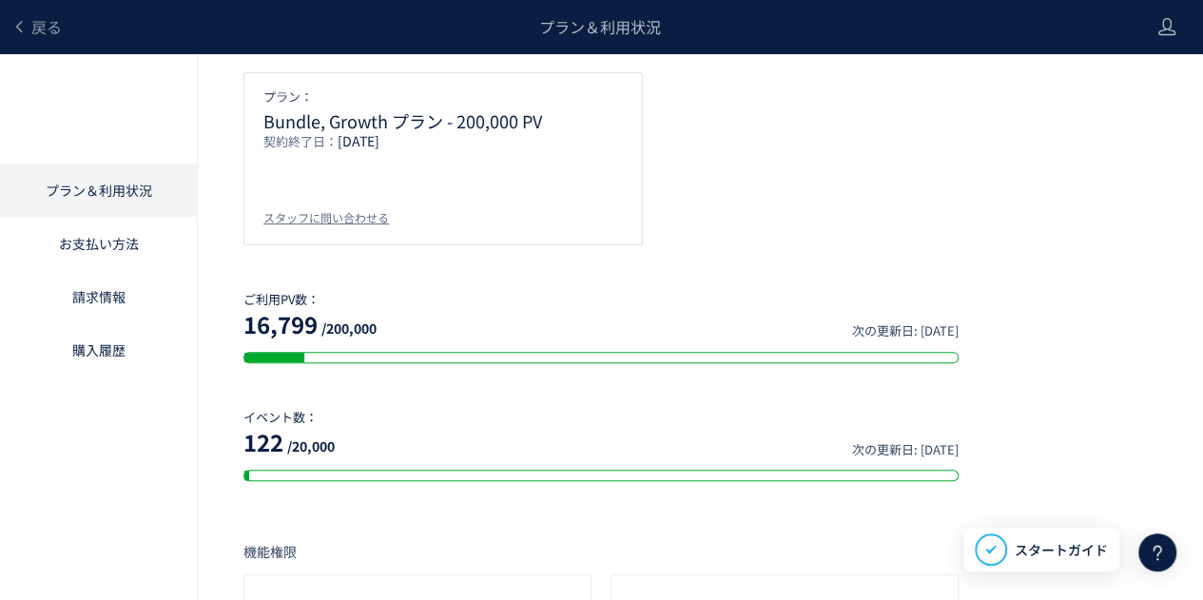
scroll to position [0, 0]
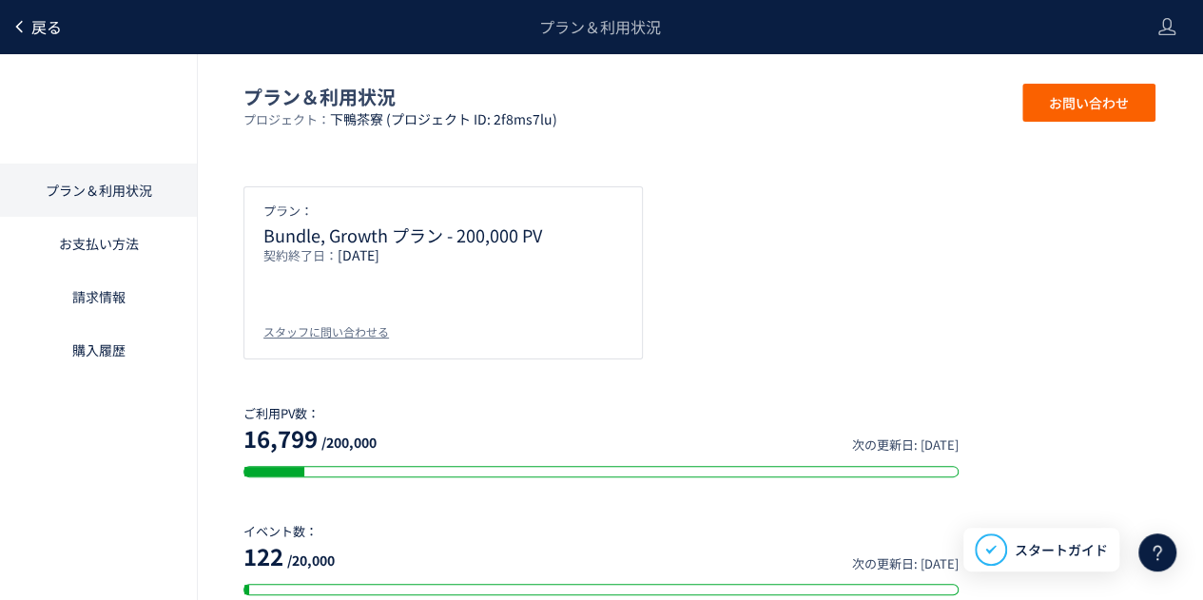
click at [40, 31] on span "戻る" at bounding box center [46, 26] width 30 height 23
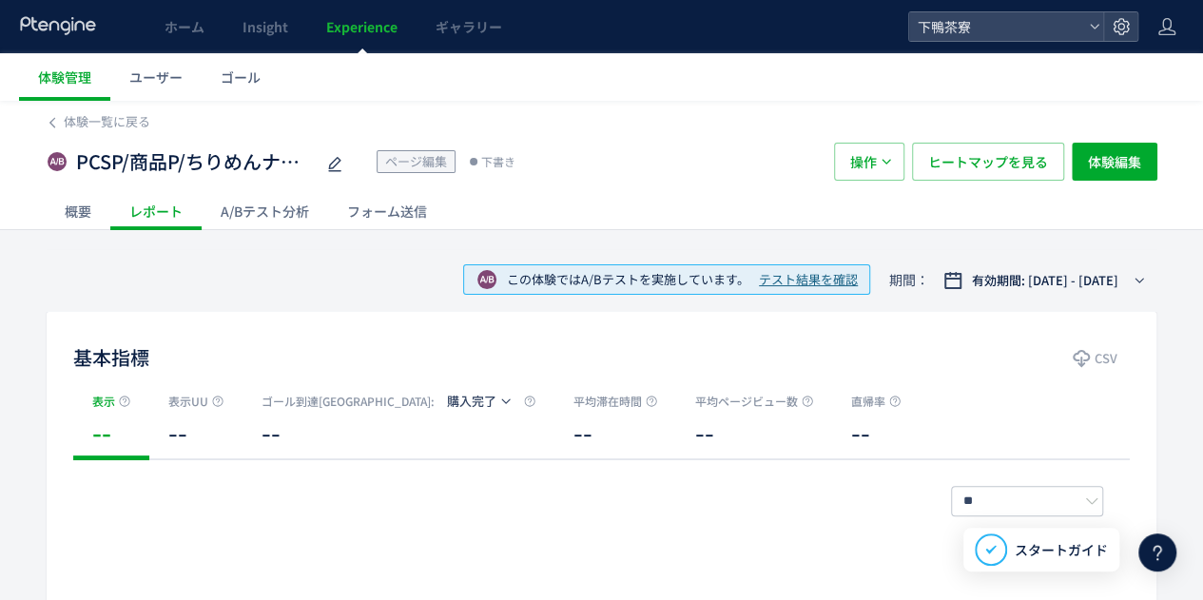
click at [263, 213] on div "A/Bテスト分析" at bounding box center [265, 211] width 126 height 38
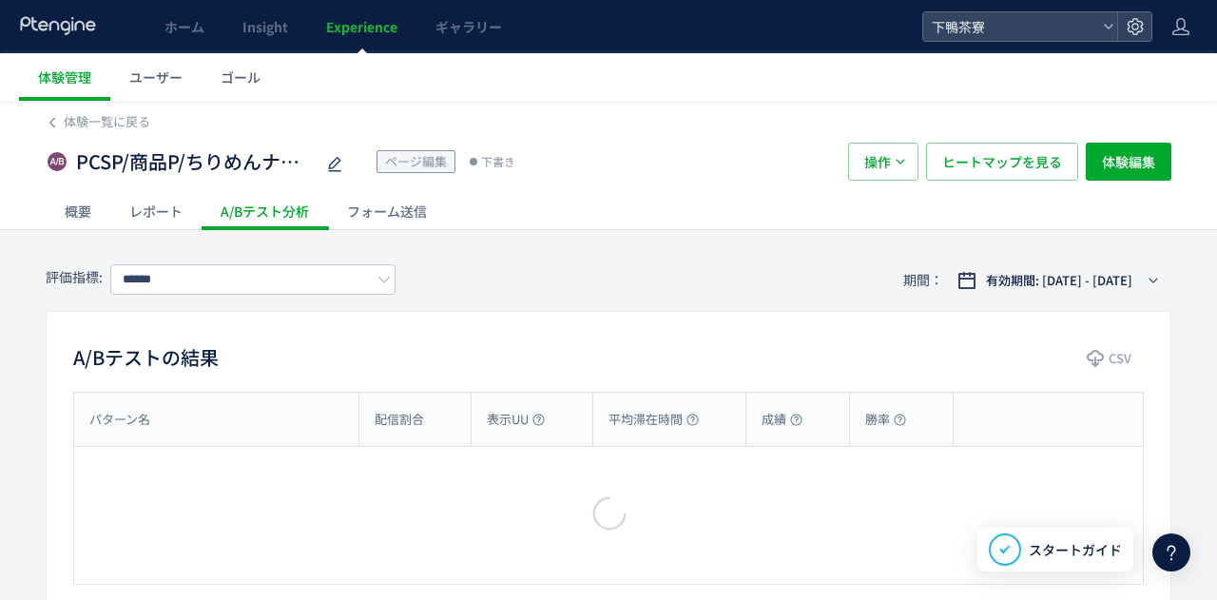
type input "****"
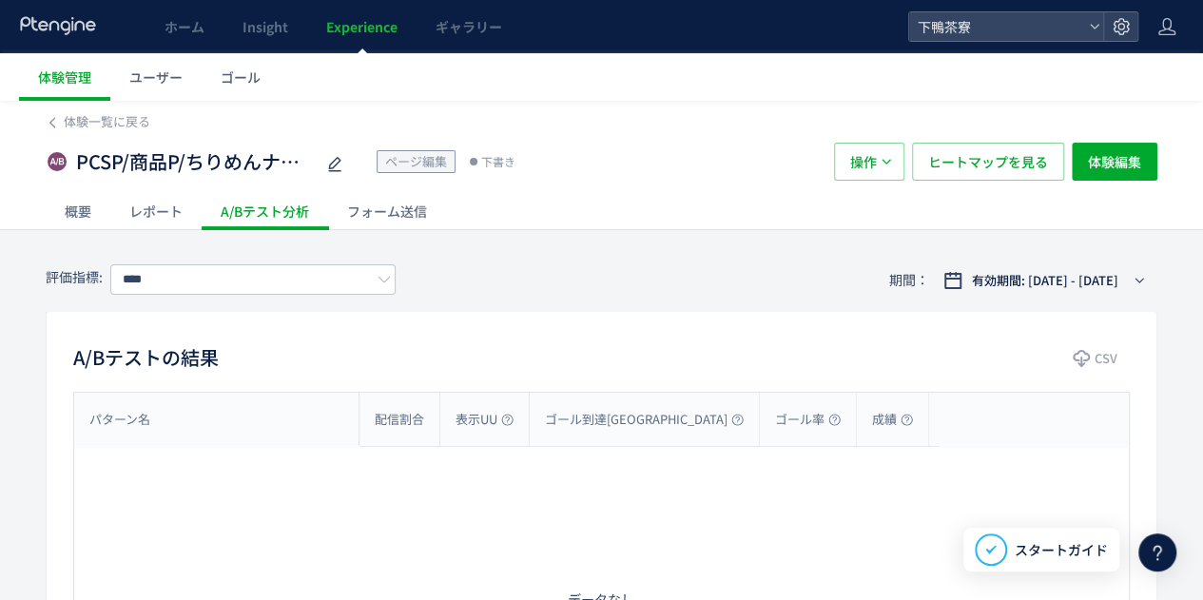
click at [154, 215] on div "レポート" at bounding box center [155, 211] width 91 height 38
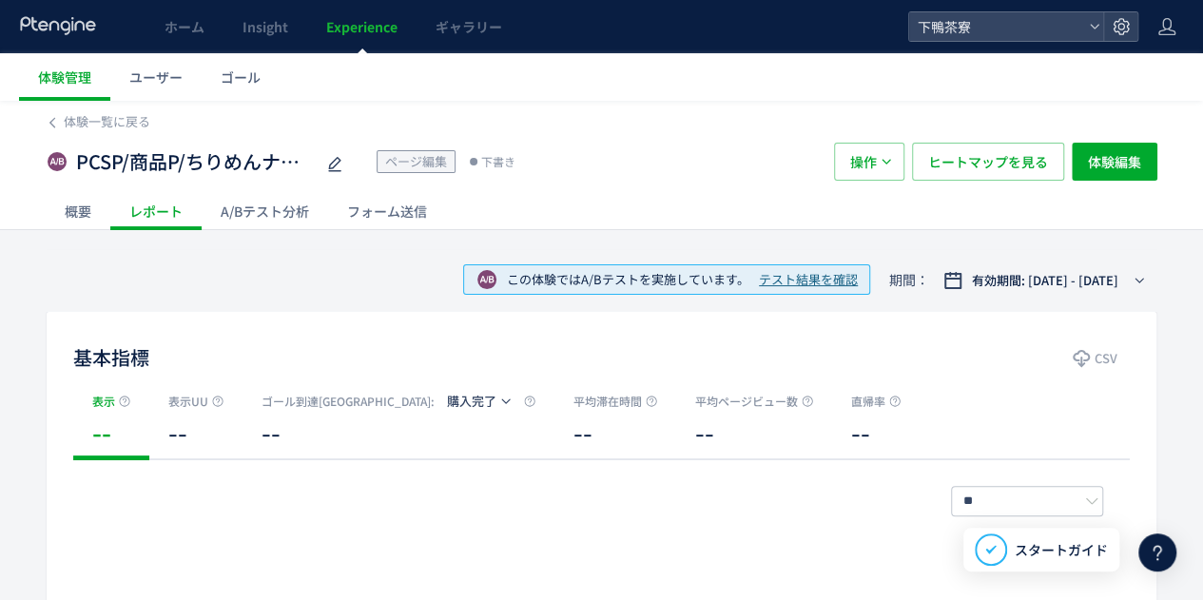
click at [76, 207] on div "概要" at bounding box center [78, 211] width 65 height 38
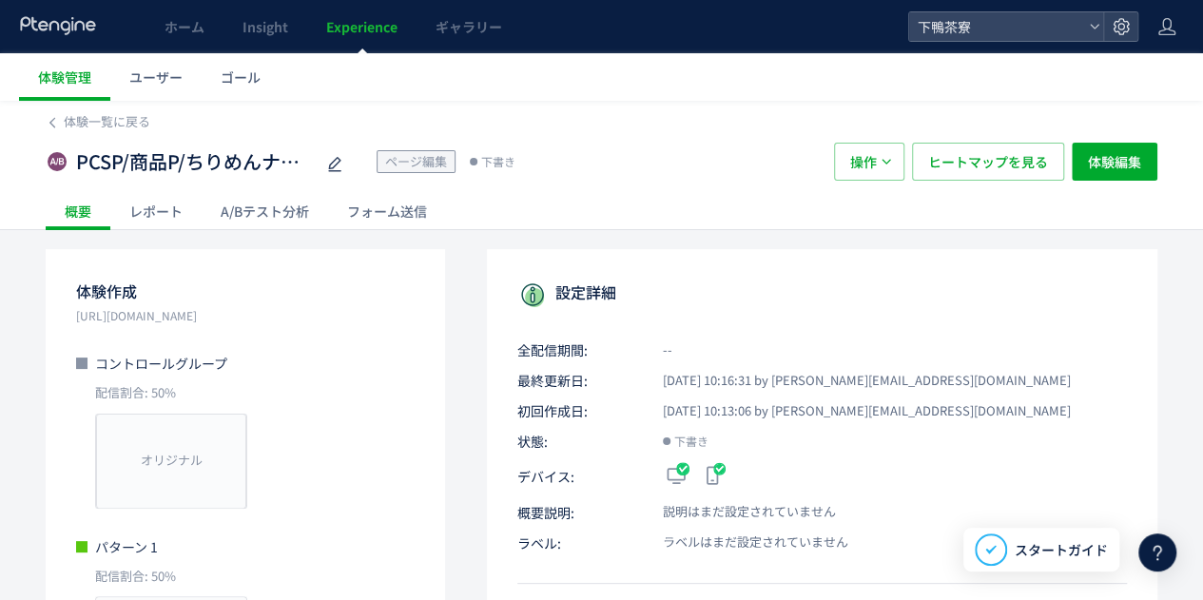
click at [164, 215] on div "レポート" at bounding box center [155, 211] width 91 height 38
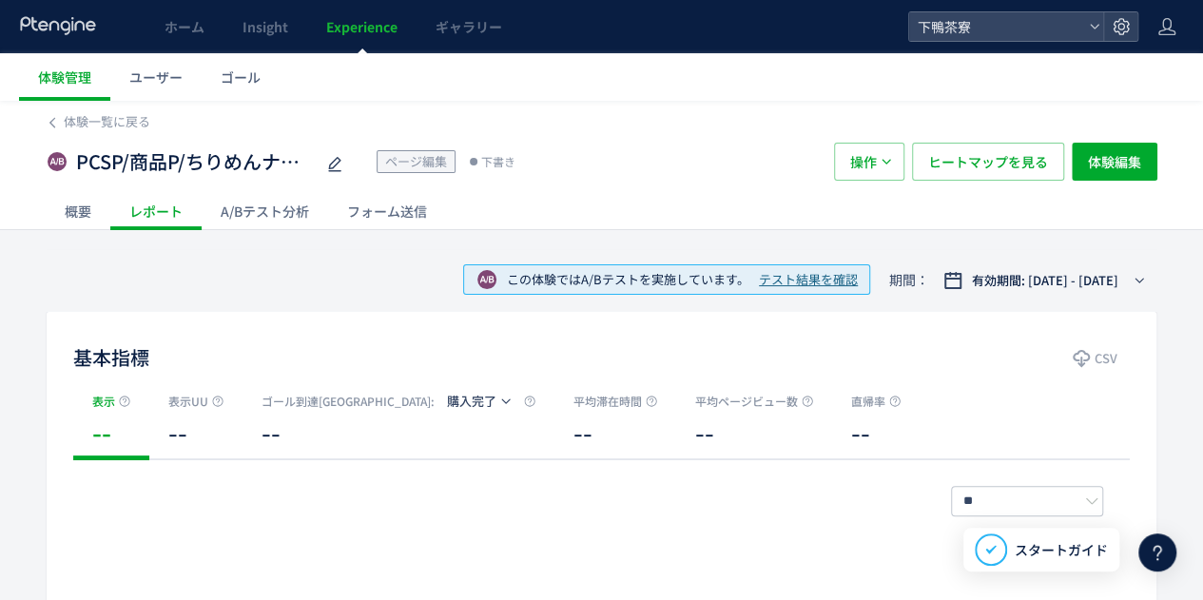
click at [242, 206] on div "A/Bテスト分析" at bounding box center [265, 211] width 126 height 38
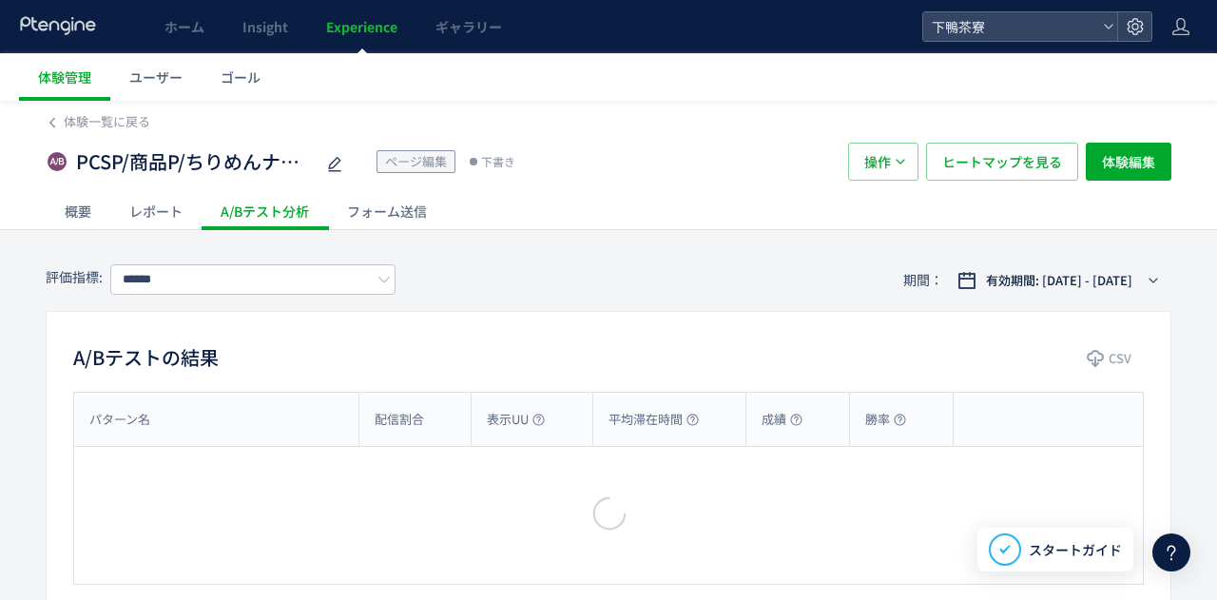
type input "****"
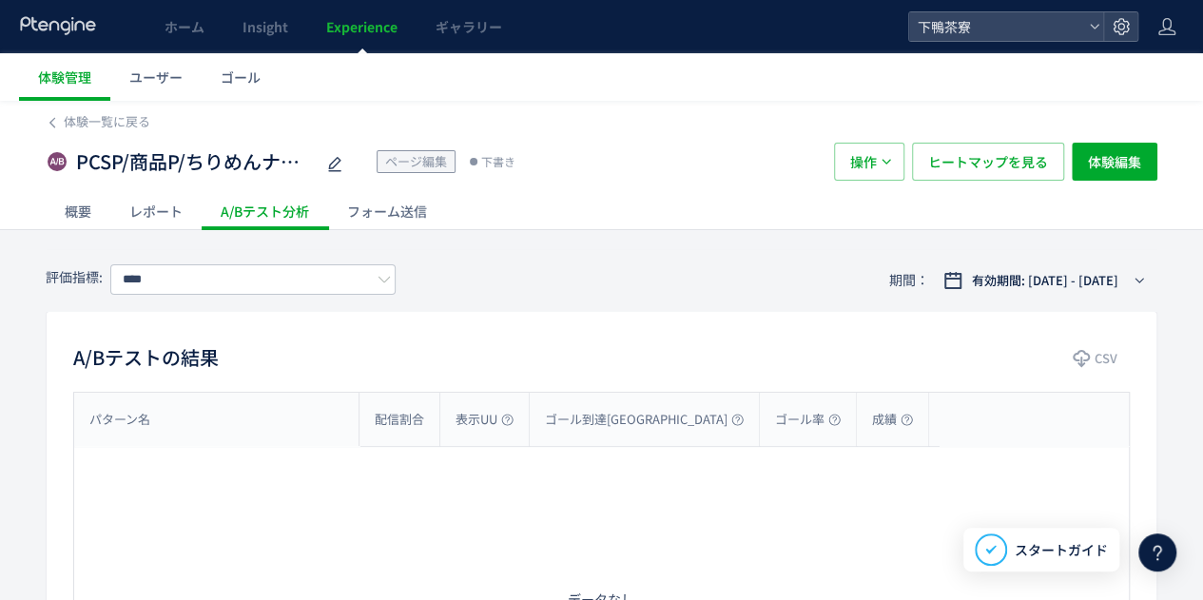
click at [394, 213] on div "フォーム送信" at bounding box center [387, 211] width 118 height 38
